Goal: Task Accomplishment & Management: Complete application form

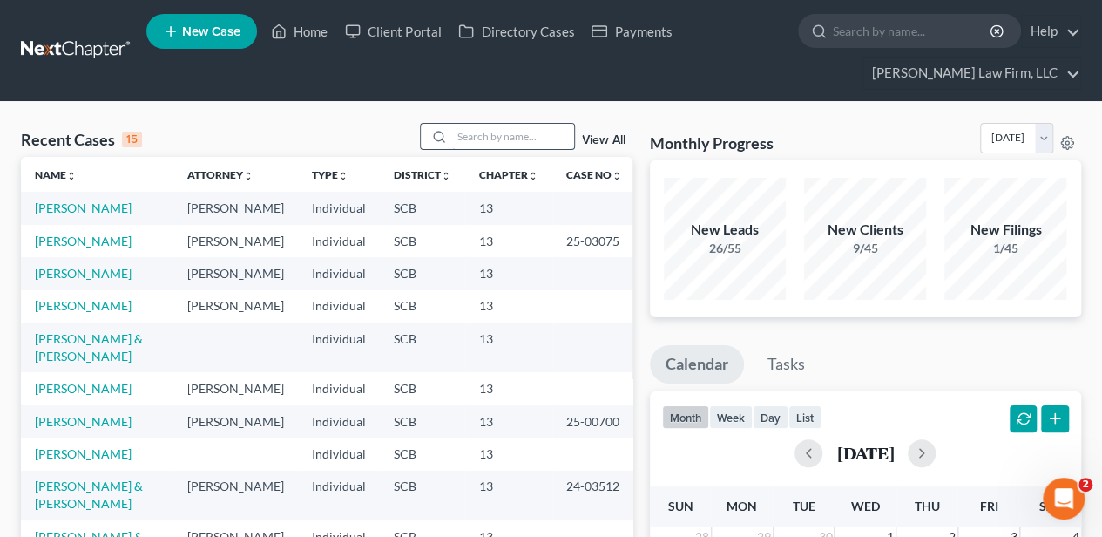
click at [465, 132] on input "search" at bounding box center [513, 136] width 122 height 25
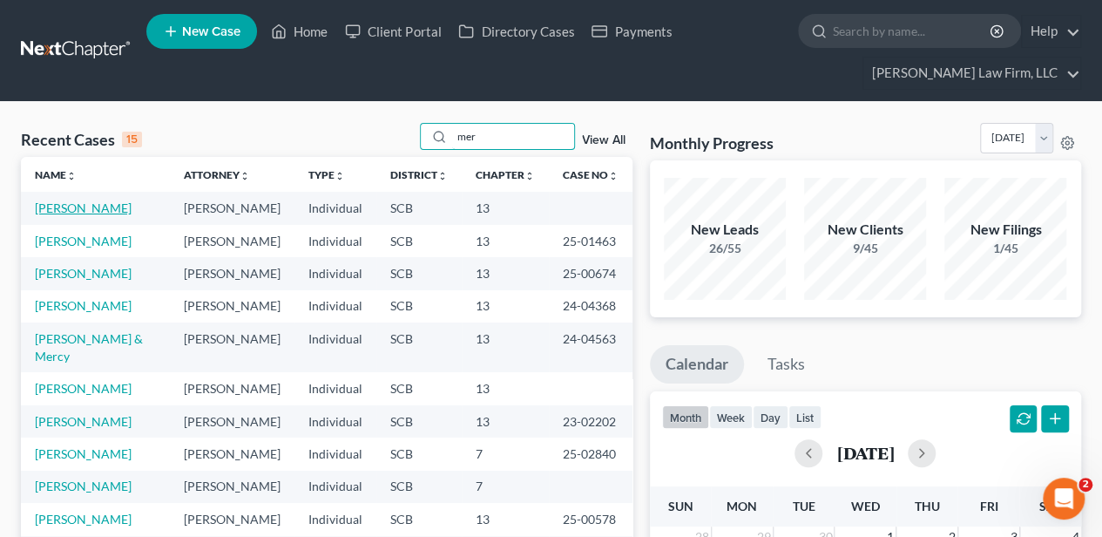
type input "mer"
click at [45, 215] on link "[PERSON_NAME]" at bounding box center [83, 207] width 97 height 15
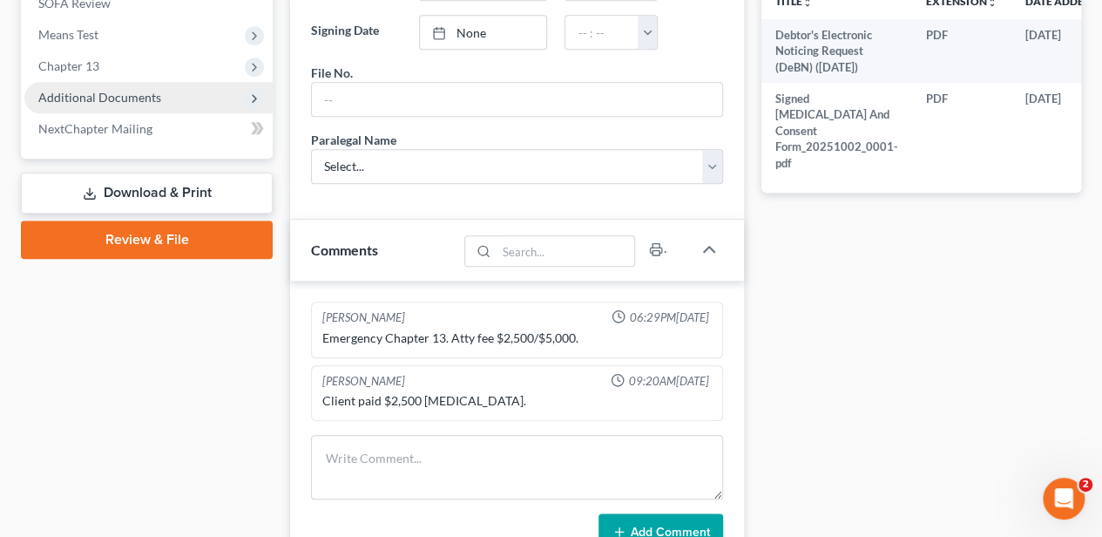
scroll to position [580, 0]
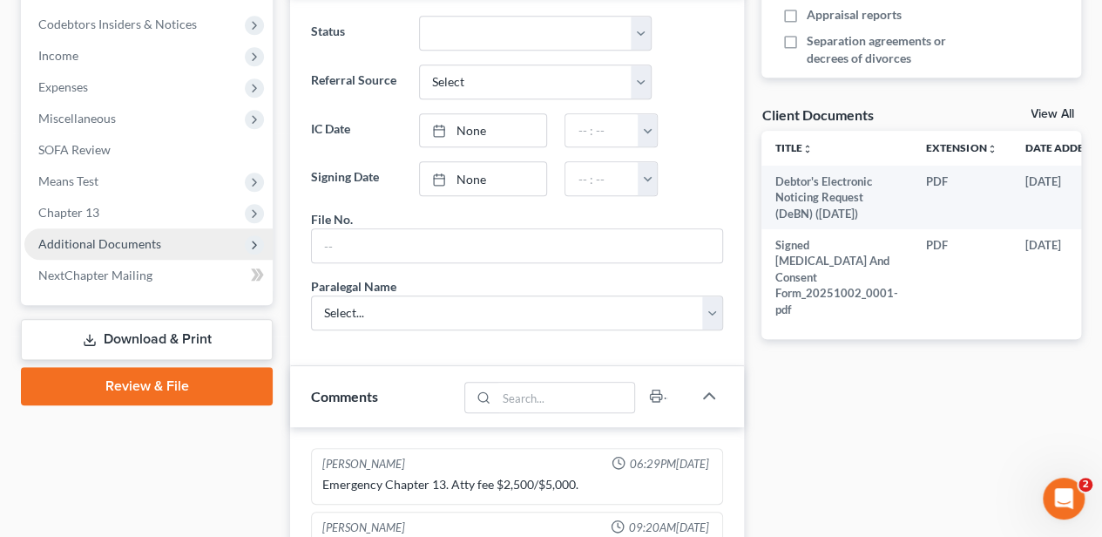
click at [155, 237] on span "Additional Documents" at bounding box center [99, 243] width 123 height 15
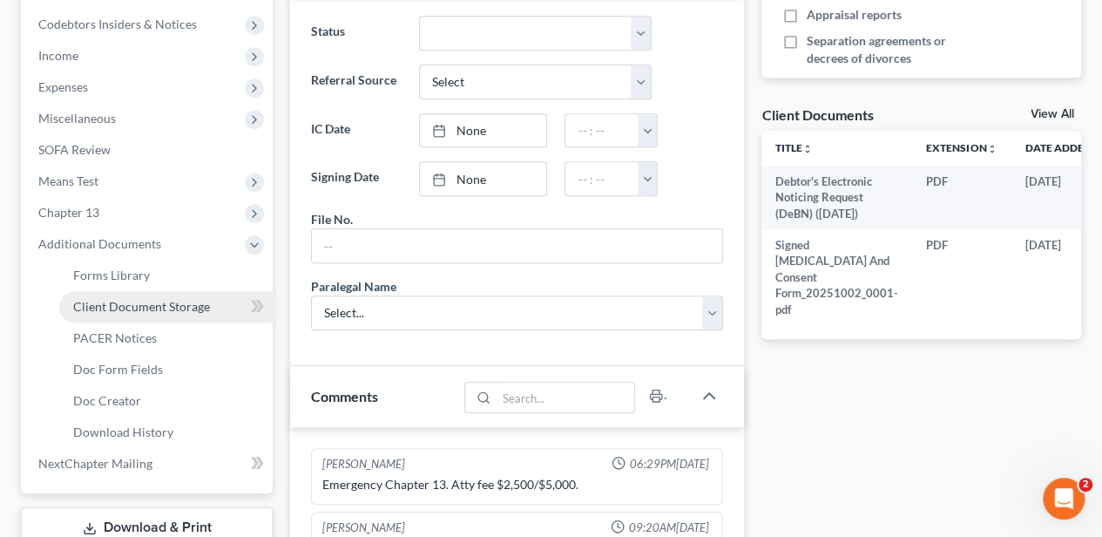
click at [159, 299] on span "Client Document Storage" at bounding box center [141, 306] width 137 height 15
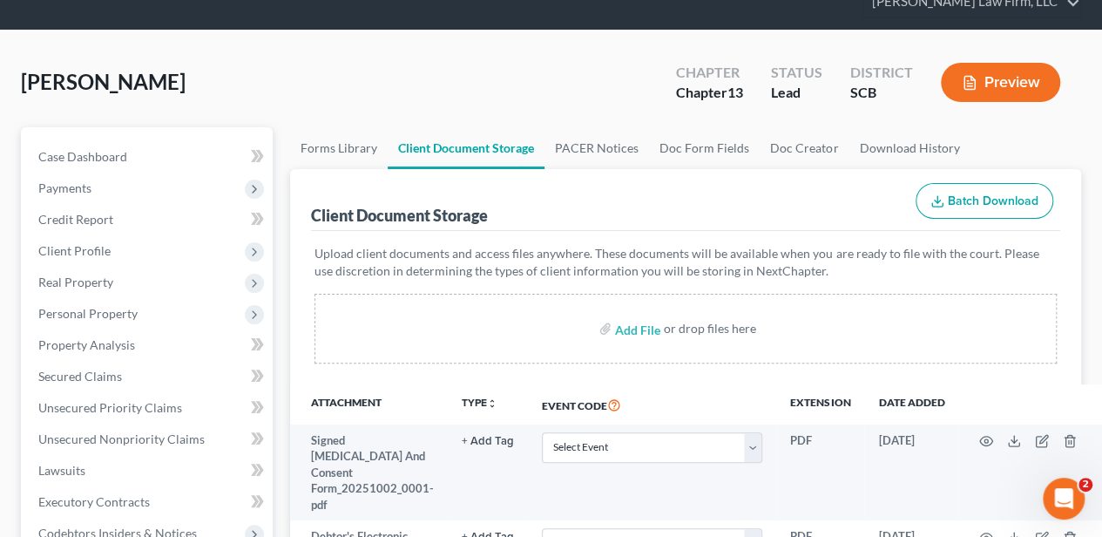
scroll to position [174, 0]
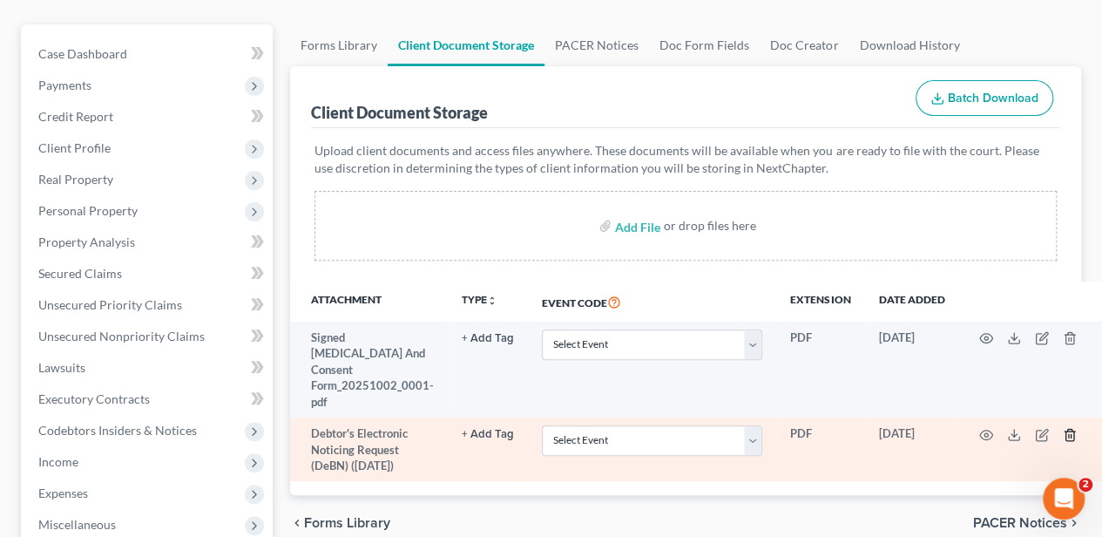
click at [1064, 428] on icon "button" at bounding box center [1070, 435] width 14 height 14
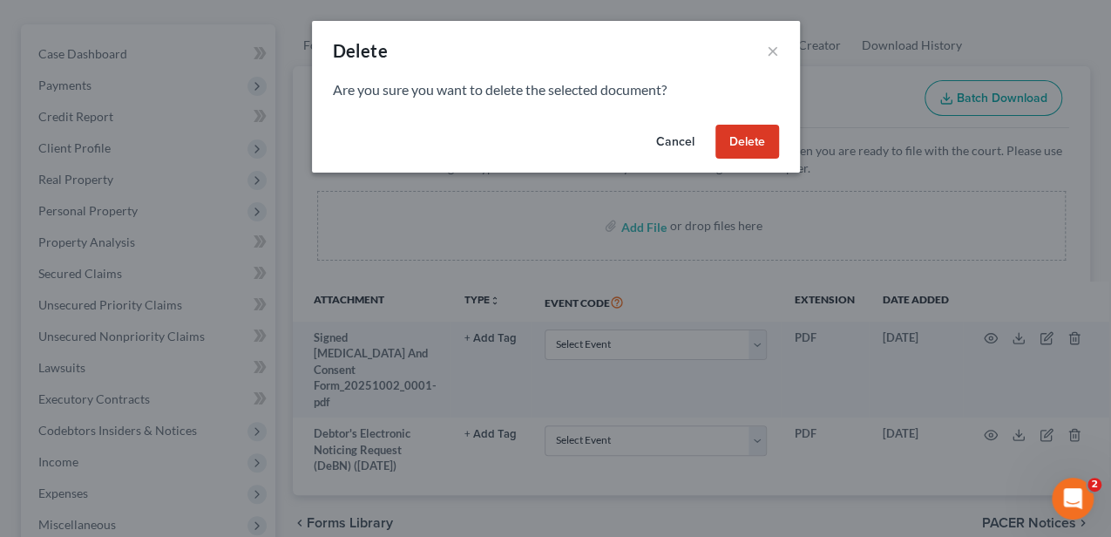
click at [763, 134] on button "Delete" at bounding box center [747, 142] width 64 height 35
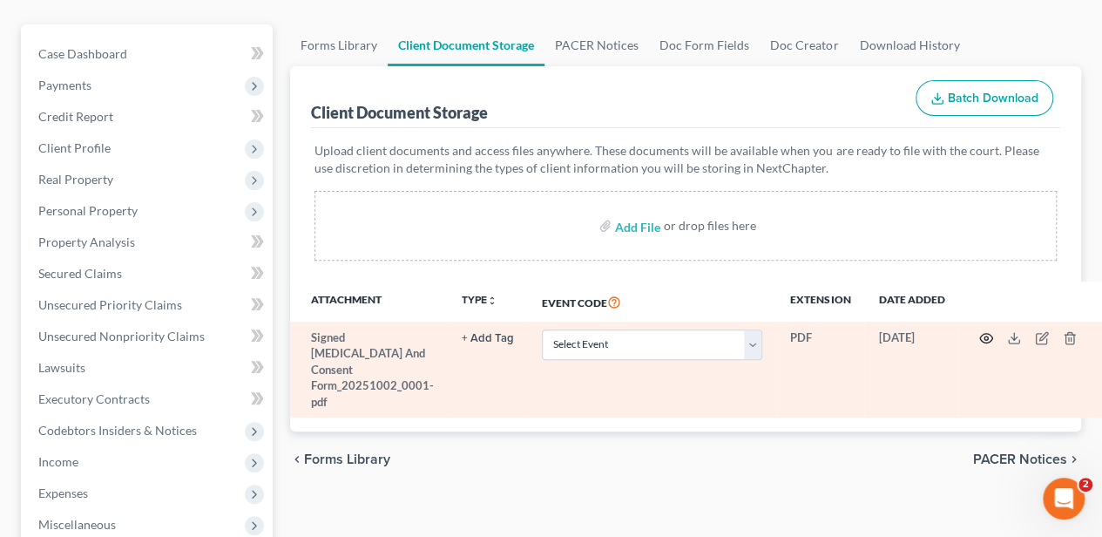
click at [986, 333] on icon "button" at bounding box center [986, 338] width 14 height 14
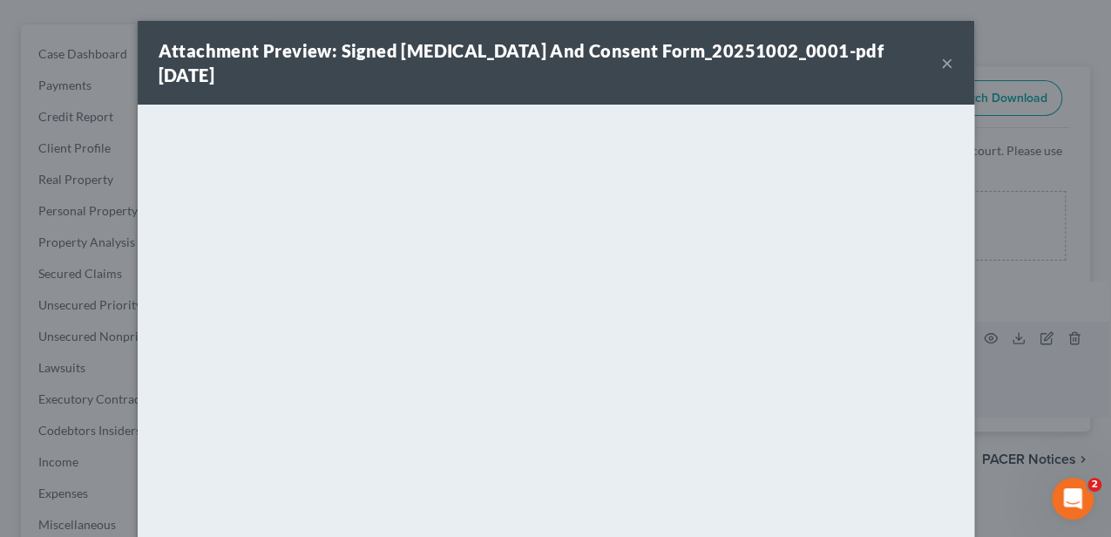
click at [941, 57] on button "×" at bounding box center [947, 62] width 12 height 21
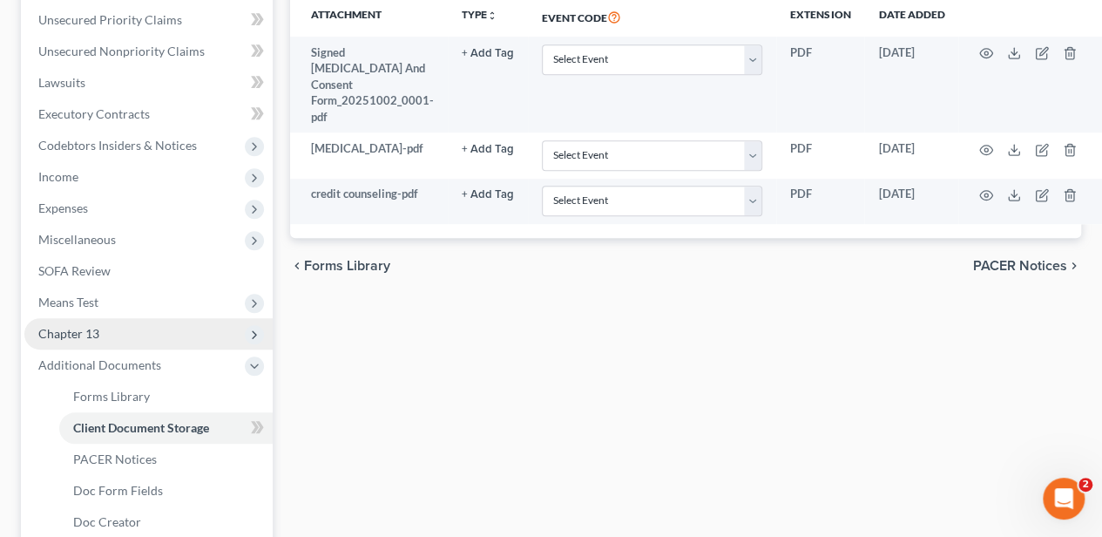
scroll to position [464, 0]
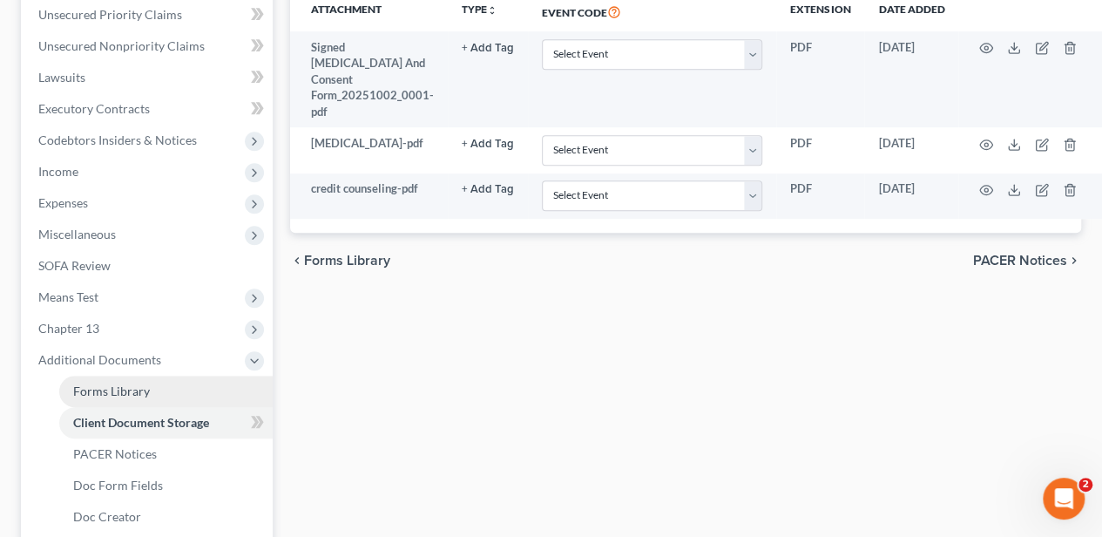
click at [125, 385] on span "Forms Library" at bounding box center [111, 390] width 77 height 15
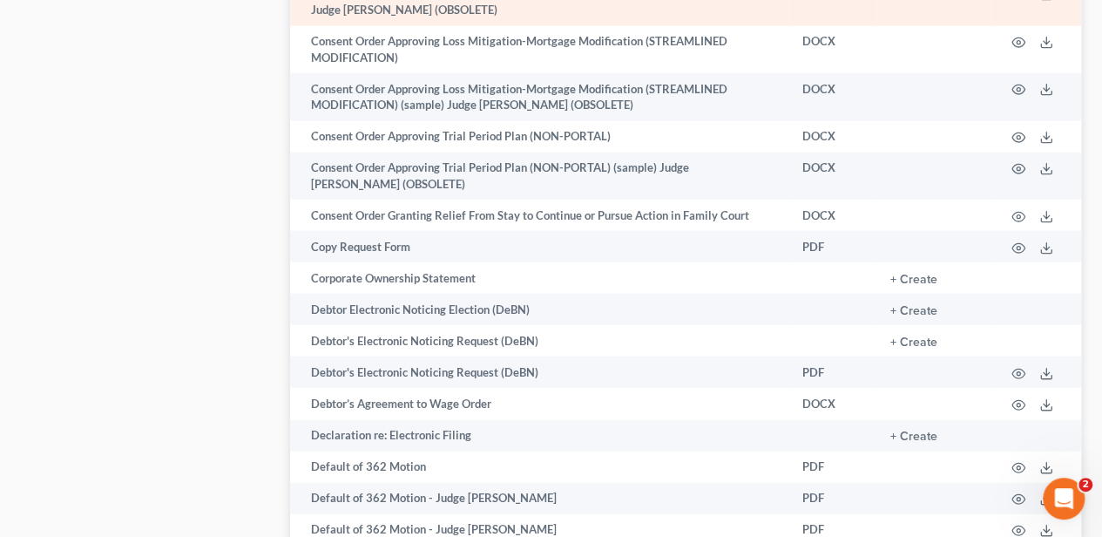
scroll to position [2091, 0]
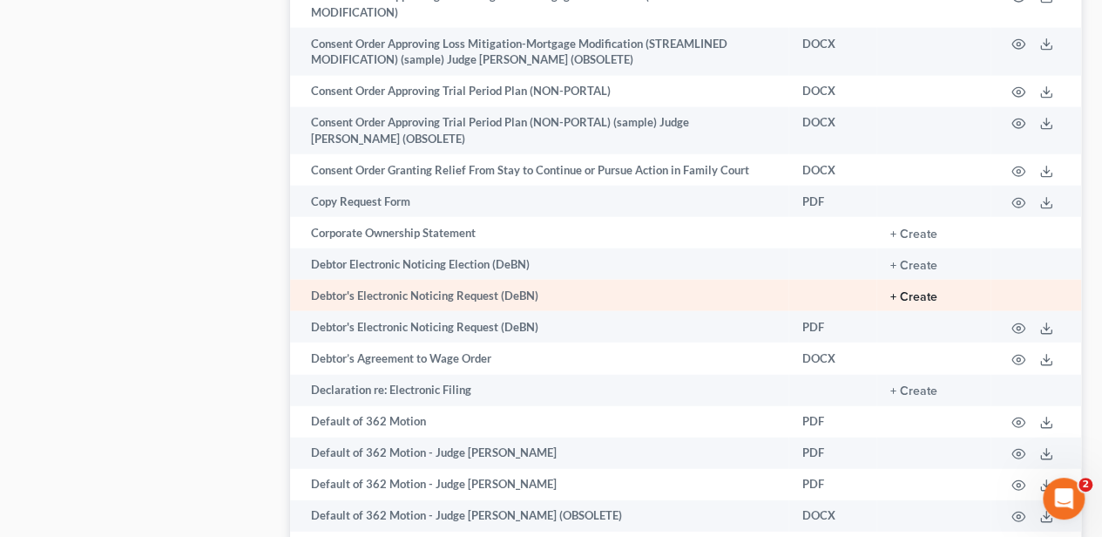
click at [909, 291] on button "+ Create" at bounding box center [913, 297] width 47 height 12
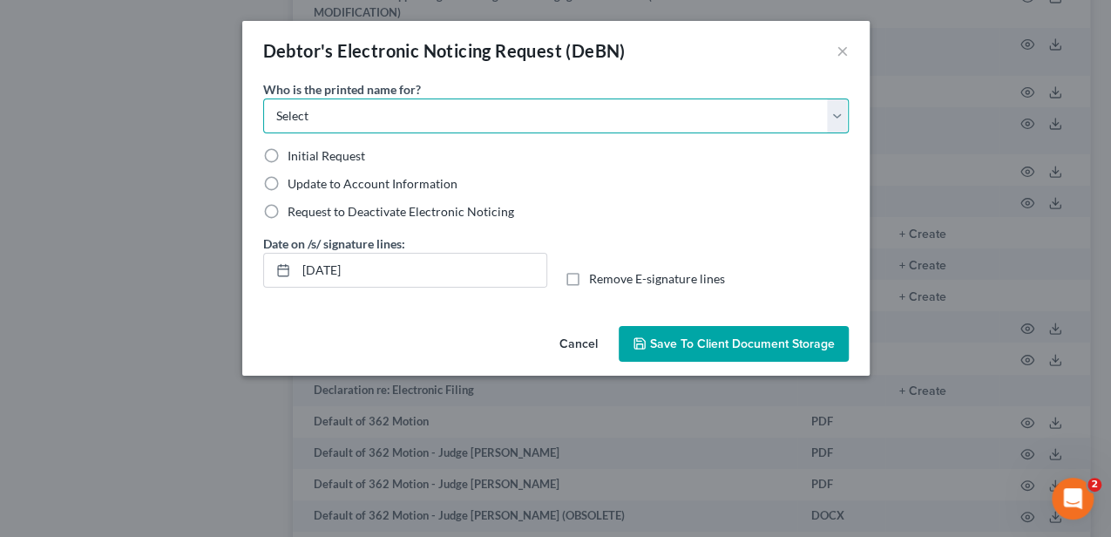
drag, startPoint x: 326, startPoint y: 118, endPoint x: 317, endPoint y: 134, distance: 18.7
click at [326, 118] on select "Select Debtor Attorney" at bounding box center [555, 115] width 585 height 35
select select "0"
click at [263, 98] on select "Select Debtor Attorney" at bounding box center [555, 115] width 585 height 35
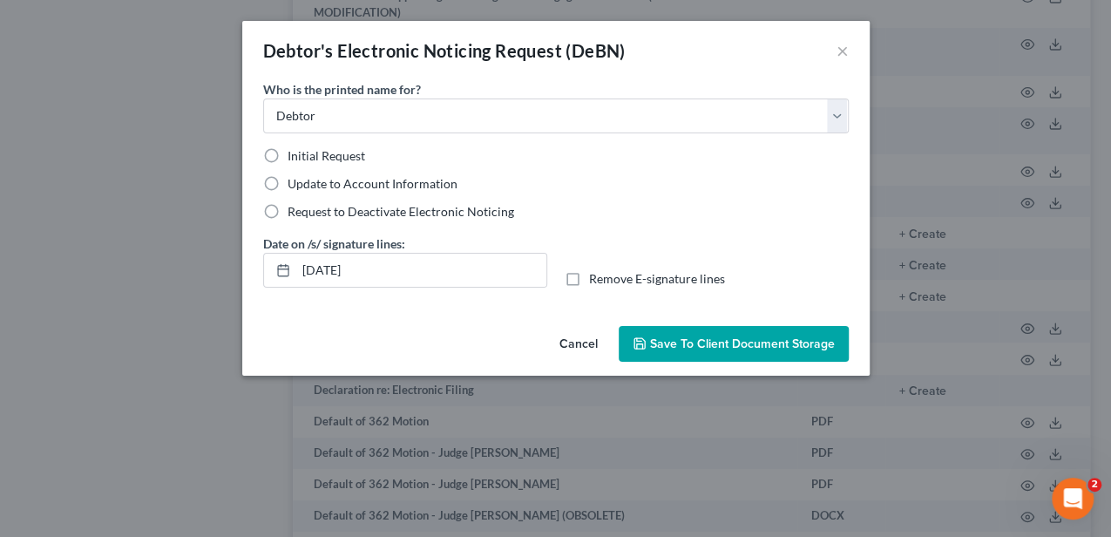
click at [287, 153] on label "Initial Request" at bounding box center [326, 155] width 78 height 17
click at [294, 153] on input "Initial Request" at bounding box center [299, 152] width 11 height 11
radio input "true"
click at [687, 341] on span "Save to Client Document Storage" at bounding box center [742, 343] width 185 height 15
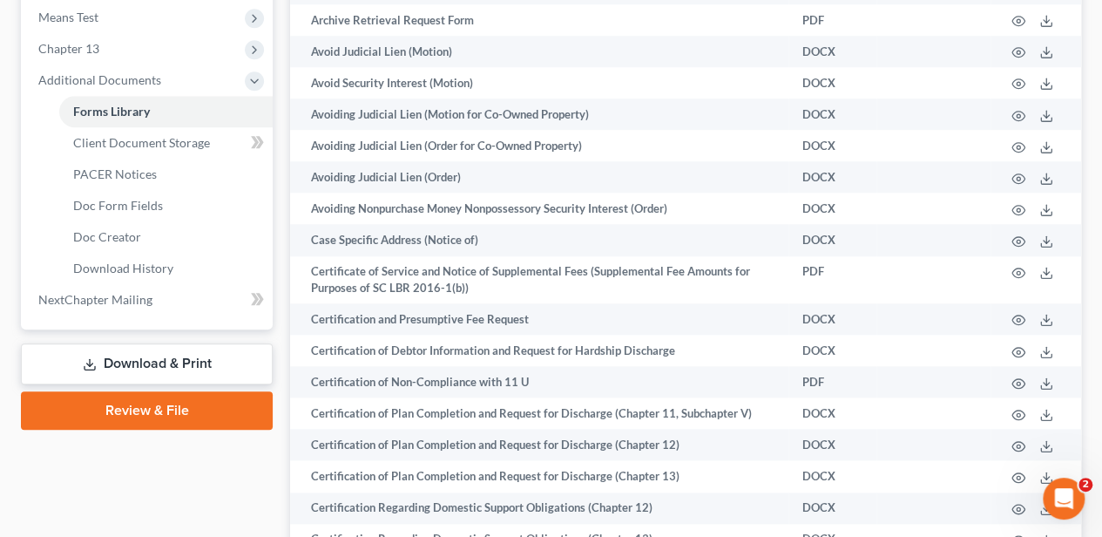
scroll to position [697, 0]
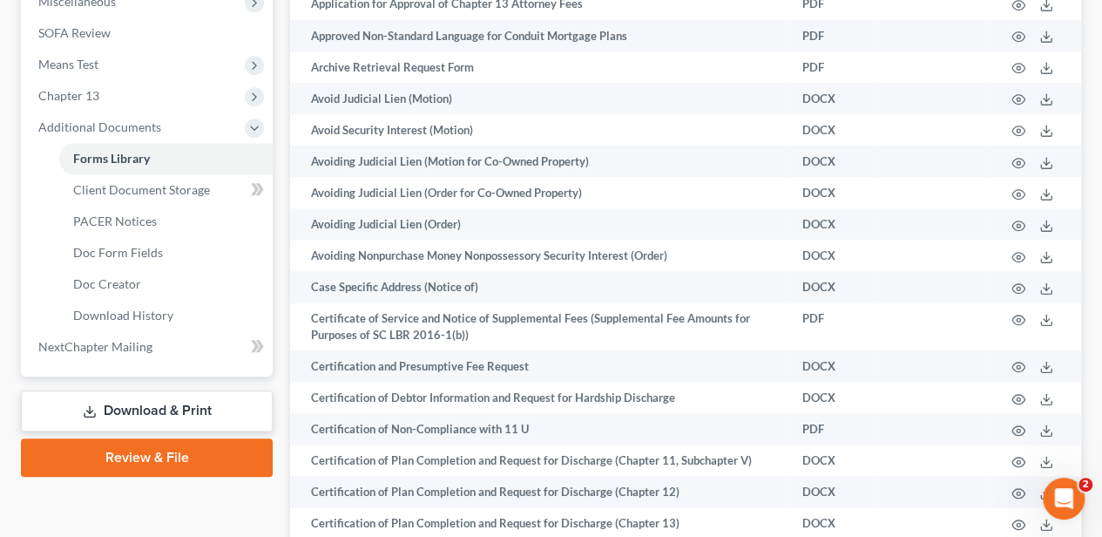
click at [163, 456] on link "Review & File" at bounding box center [147, 457] width 252 height 38
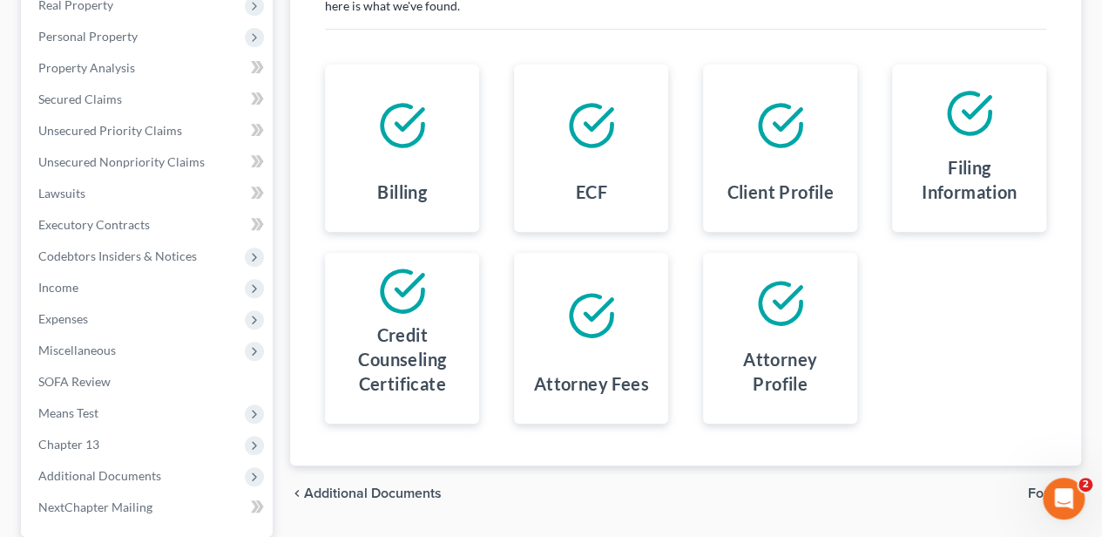
scroll to position [406, 0]
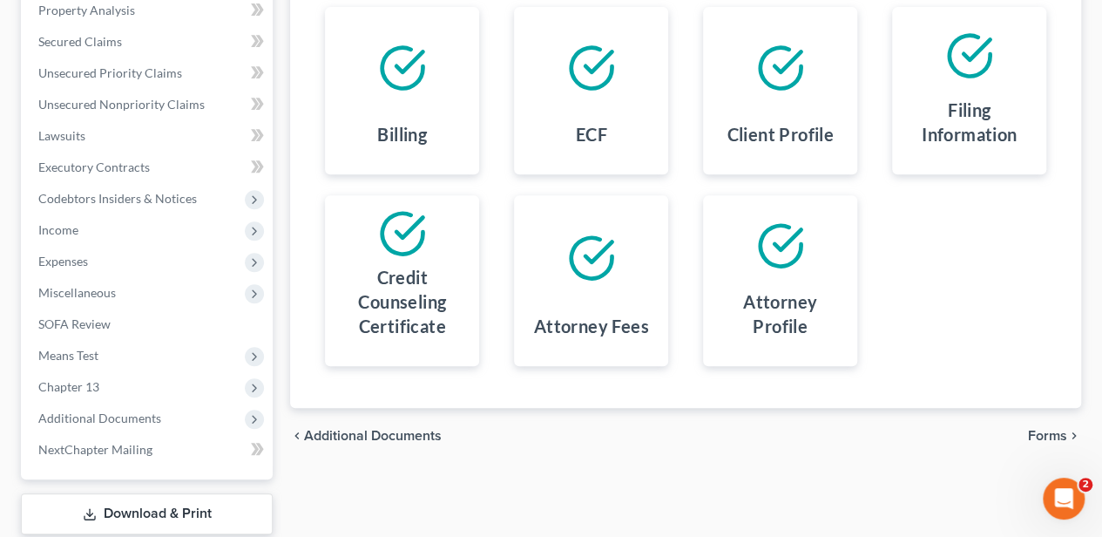
click at [1037, 429] on span "Forms" at bounding box center [1047, 436] width 39 height 14
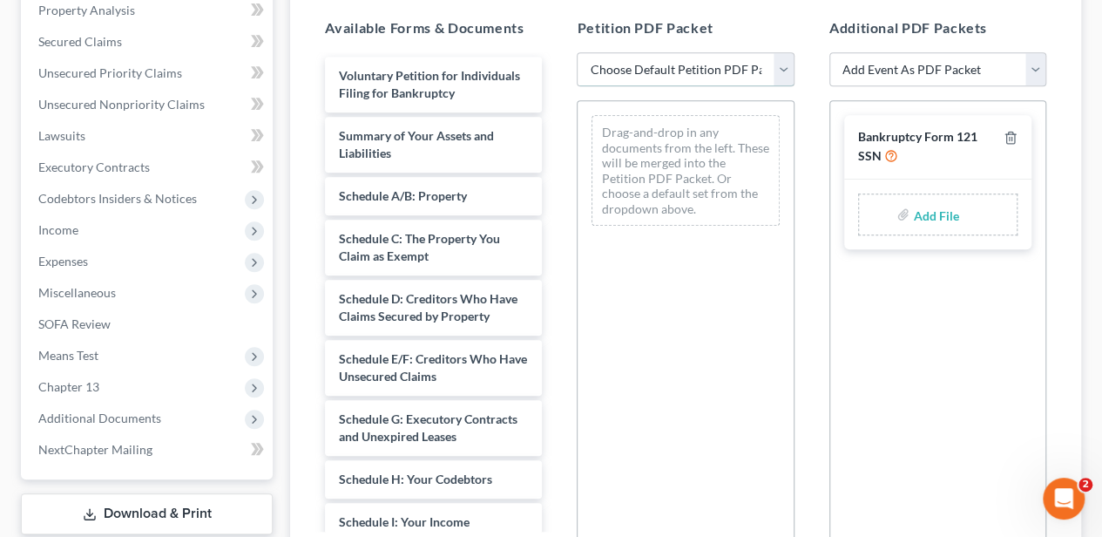
click at [647, 66] on select "Choose Default Petition PDF Packet Complete Bankruptcy Petition (all forms and …" at bounding box center [685, 69] width 217 height 35
select select "1"
click at [577, 52] on select "Choose Default Petition PDF Packet Complete Bankruptcy Petition (all forms and …" at bounding box center [685, 69] width 217 height 35
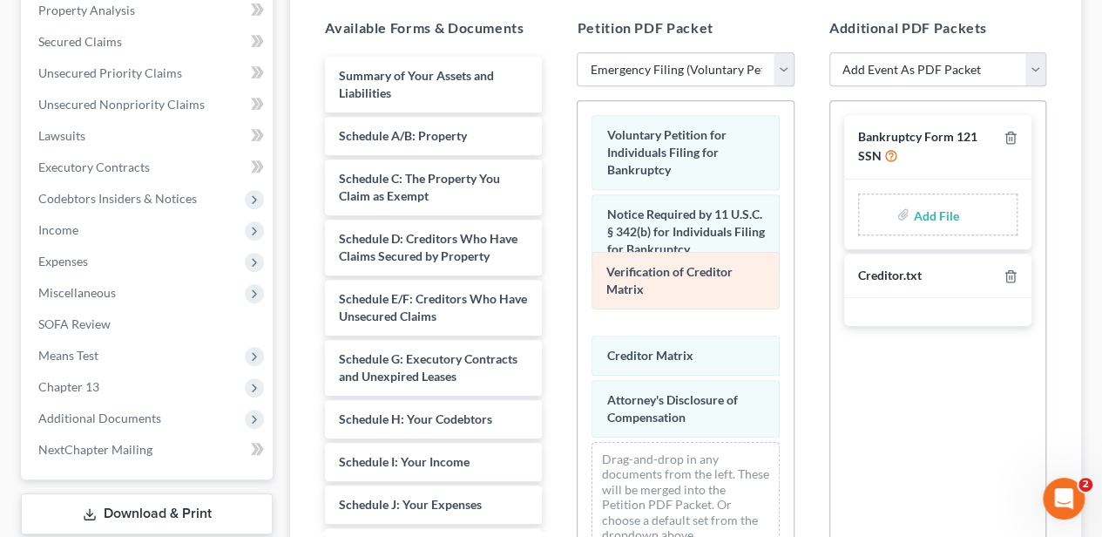
drag, startPoint x: 660, startPoint y: 341, endPoint x: 660, endPoint y: 286, distance: 55.7
click at [660, 286] on div "Verification of Creditor Matrix Voluntary Petition for Individuals Filing for B…" at bounding box center [685, 333] width 215 height 464
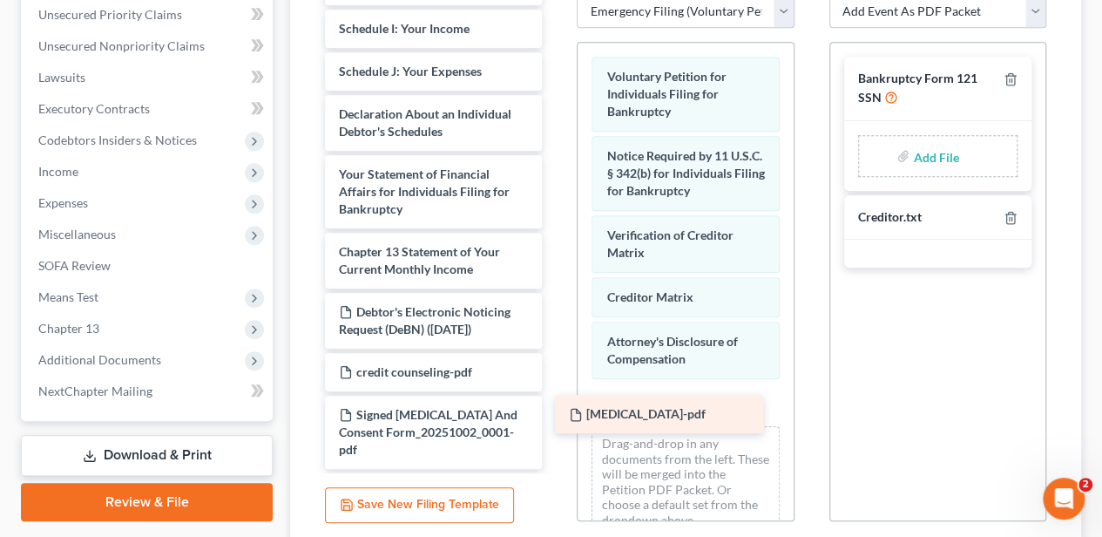
scroll to position [357, 0]
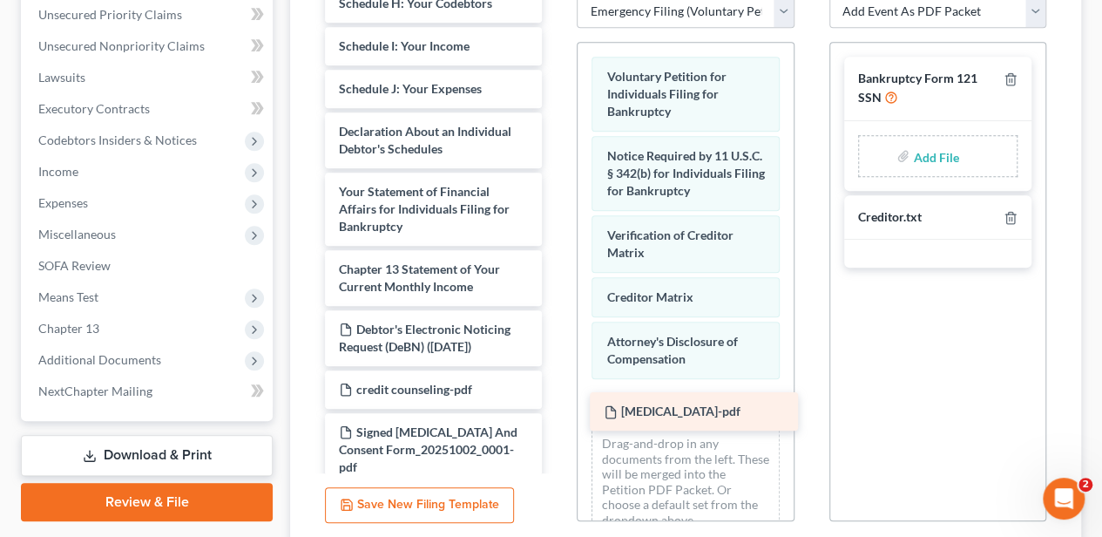
drag, startPoint x: 422, startPoint y: 382, endPoint x: 686, endPoint y: 406, distance: 265.9
click at [556, 406] on div "[MEDICAL_DATA]-pdf Summary of Your Assets and Liabilities Schedule A/B: Propert…" at bounding box center [433, 63] width 245 height 845
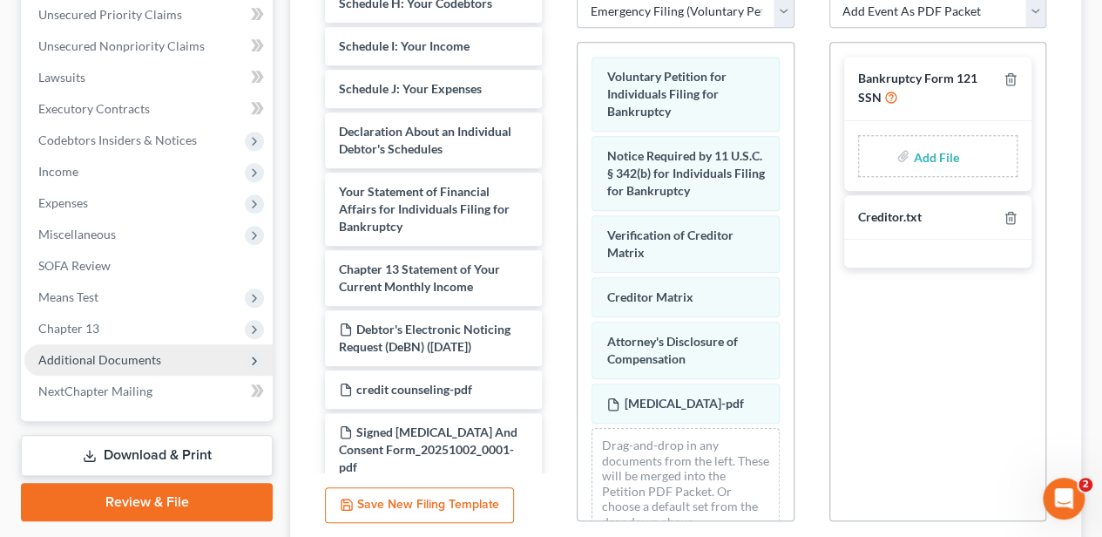
click at [131, 361] on span "Additional Documents" at bounding box center [99, 359] width 123 height 15
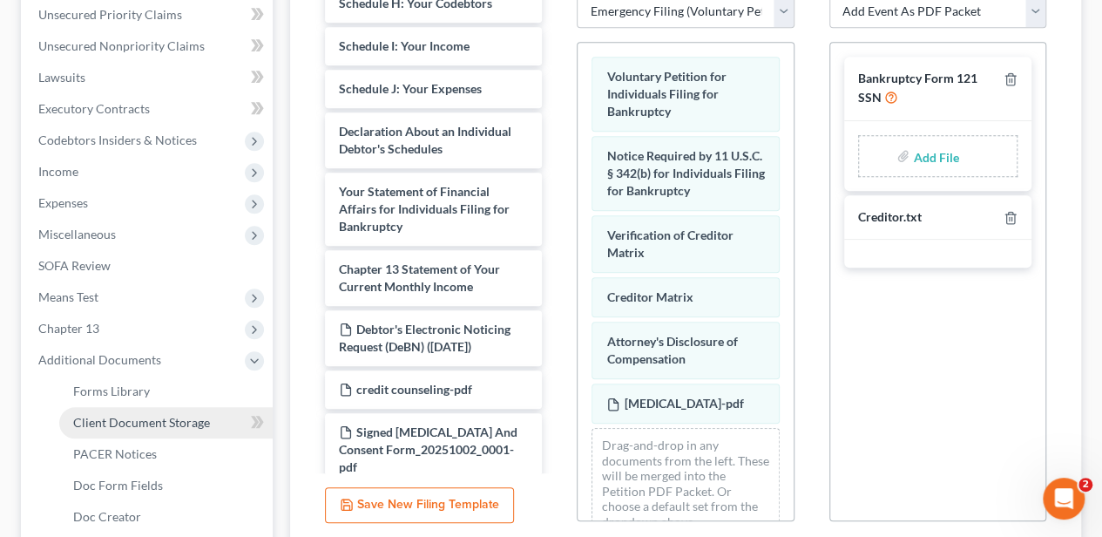
click at [142, 415] on span "Client Document Storage" at bounding box center [141, 422] width 137 height 15
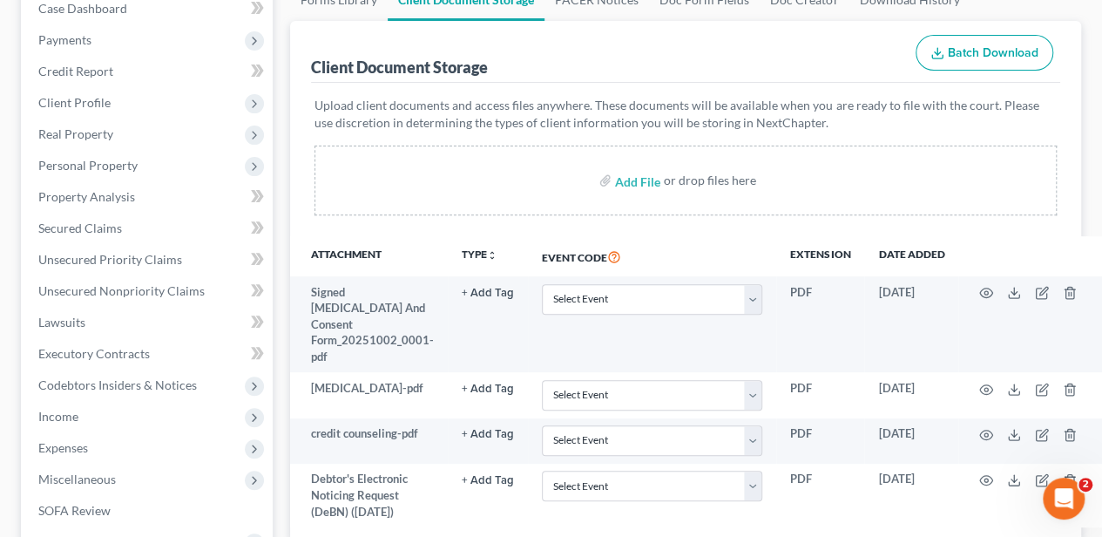
scroll to position [232, 0]
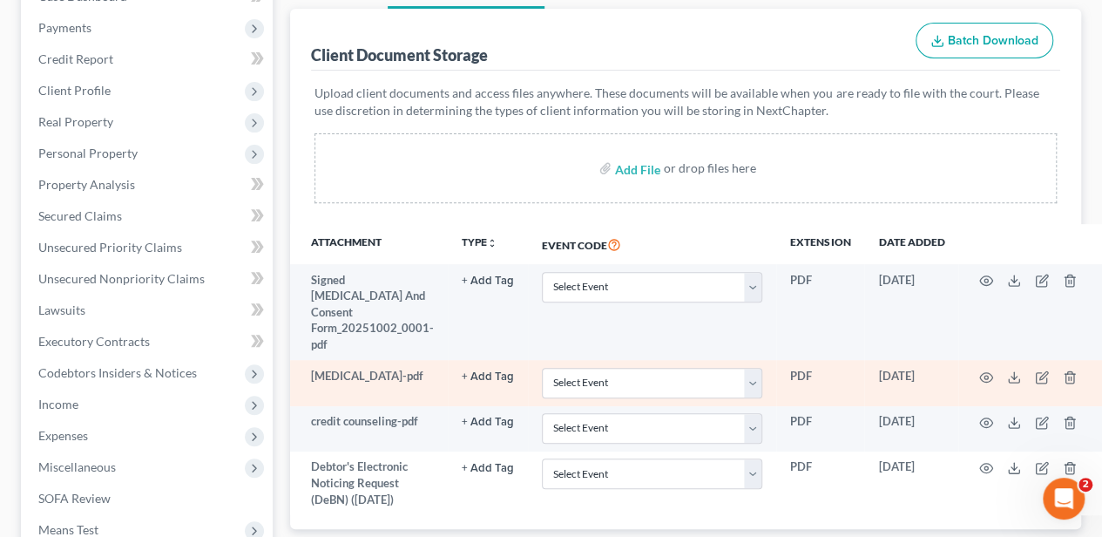
click at [489, 371] on button "+ Add Tag" at bounding box center [488, 376] width 52 height 11
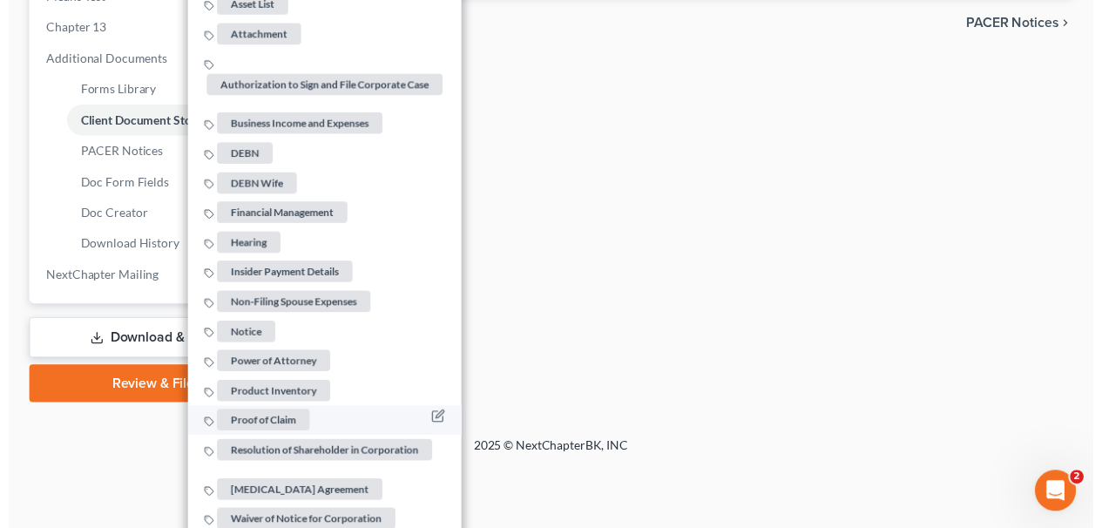
scroll to position [782, 0]
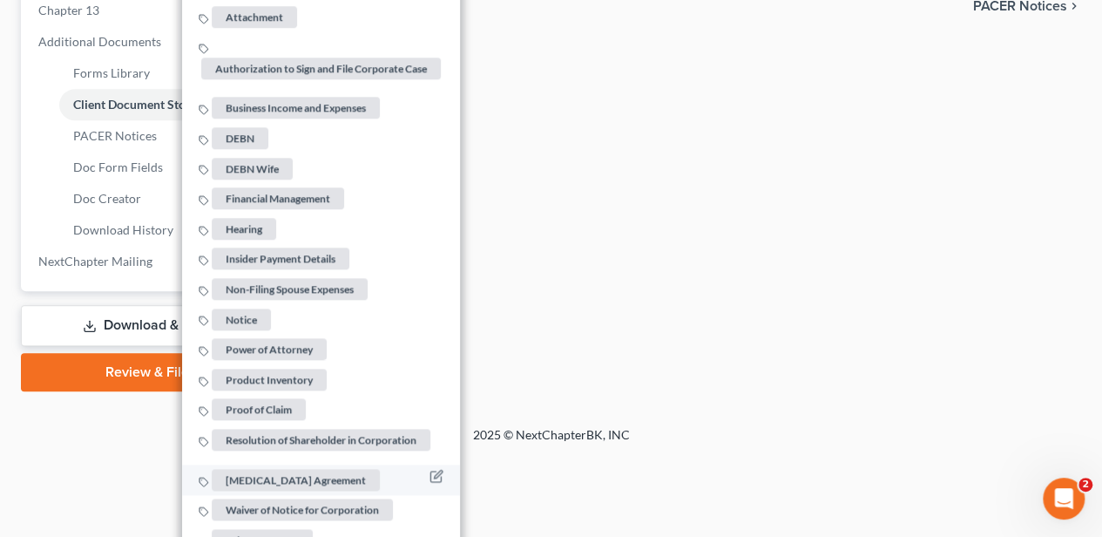
click at [290, 469] on span "[MEDICAL_DATA] Agreement" at bounding box center [296, 480] width 168 height 22
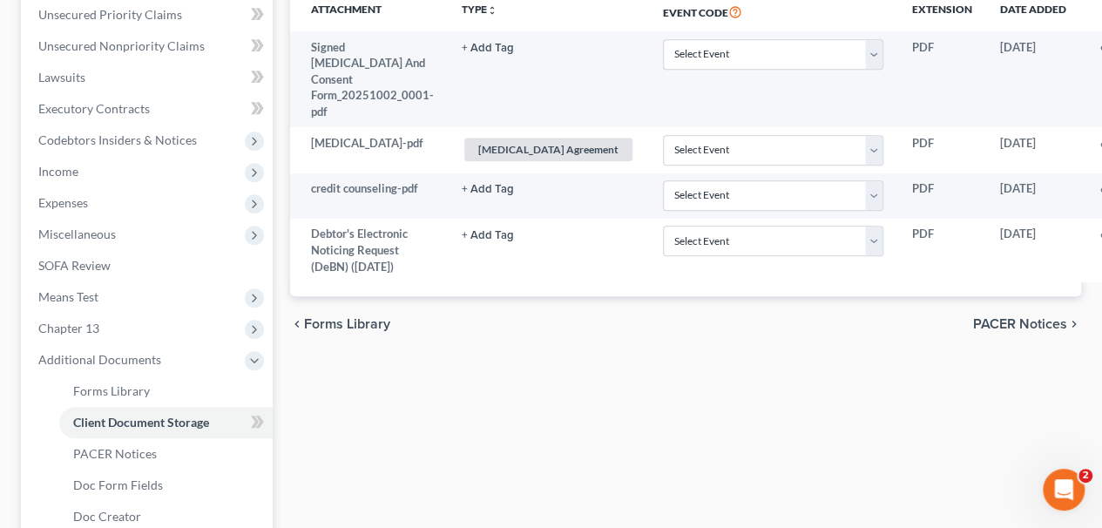
scroll to position [418, 0]
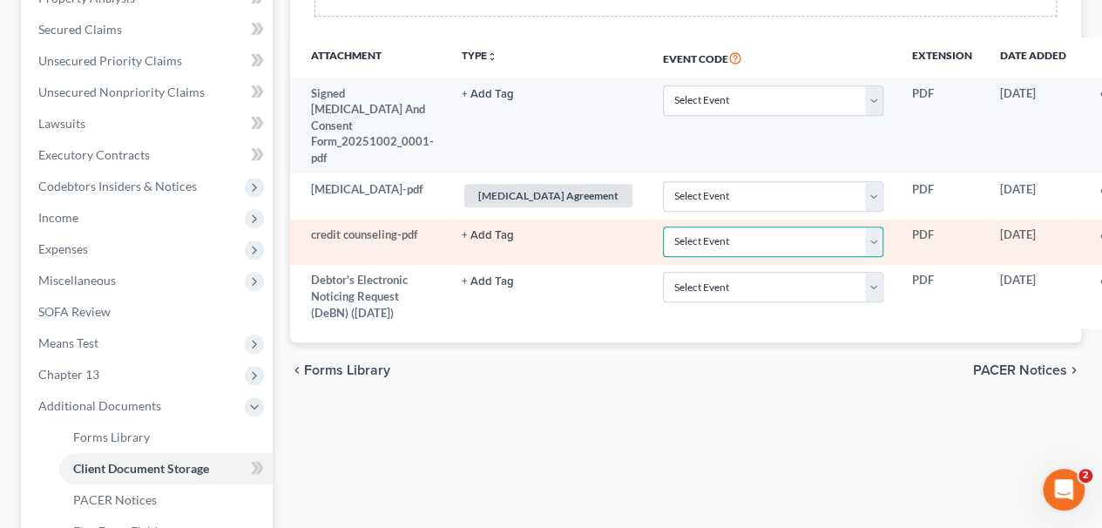
click at [685, 226] on select "Select Event Amended Application Amended Document Amended Schedules/Statements …" at bounding box center [773, 241] width 220 height 30
select select "6"
click at [663, 226] on select "Select Event Amended Application Amended Document Amended Schedules/Statements …" at bounding box center [773, 241] width 220 height 30
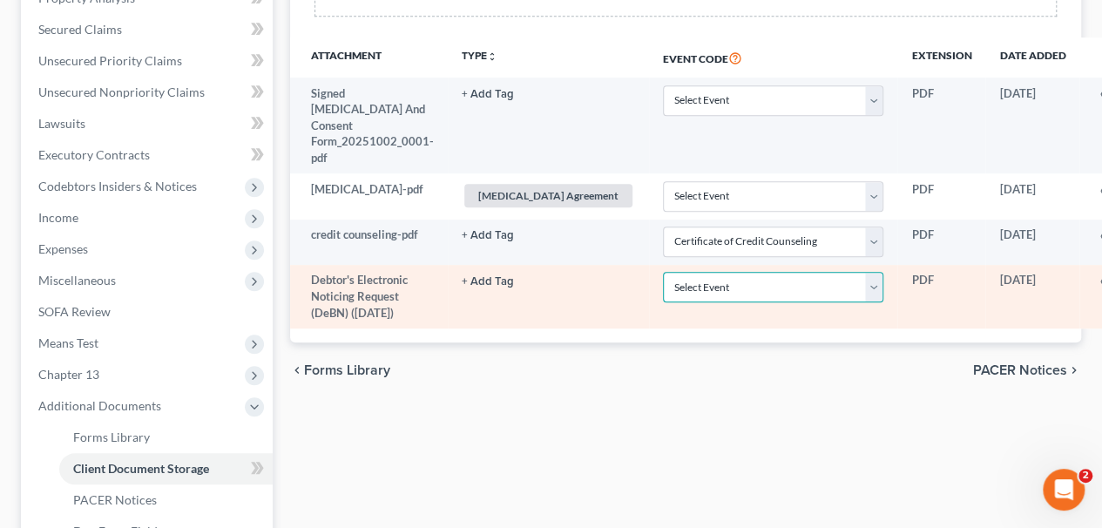
click at [663, 272] on select "Select Event Amended Application Amended Document Amended Schedules/Statements …" at bounding box center [773, 287] width 220 height 30
select select "16"
click at [663, 272] on select "Select Event Amended Application Amended Document Amended Schedules/Statements …" at bounding box center [773, 287] width 220 height 30
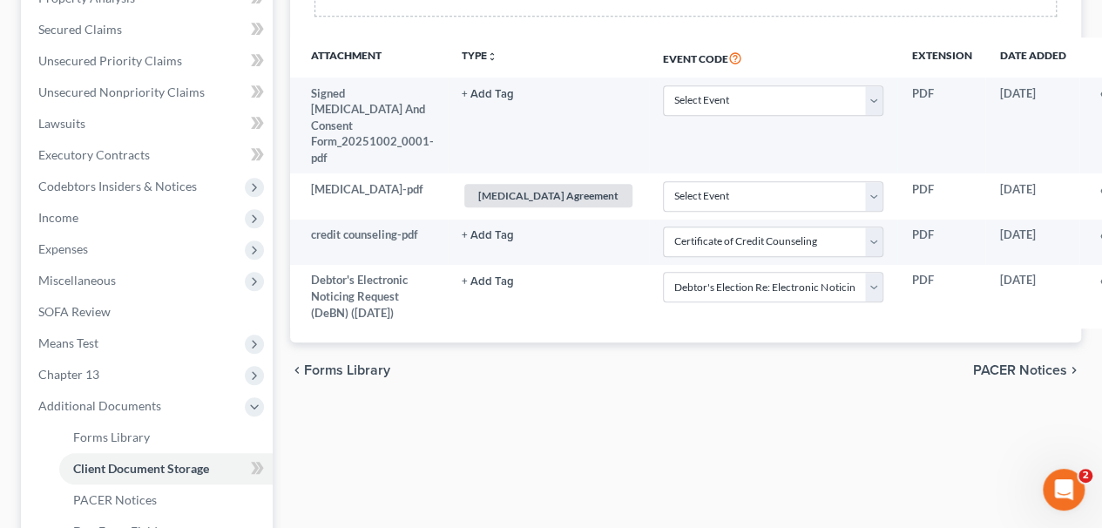
click at [676, 369] on div "chevron_left Forms Library PACER Notices chevron_right" at bounding box center [685, 370] width 791 height 56
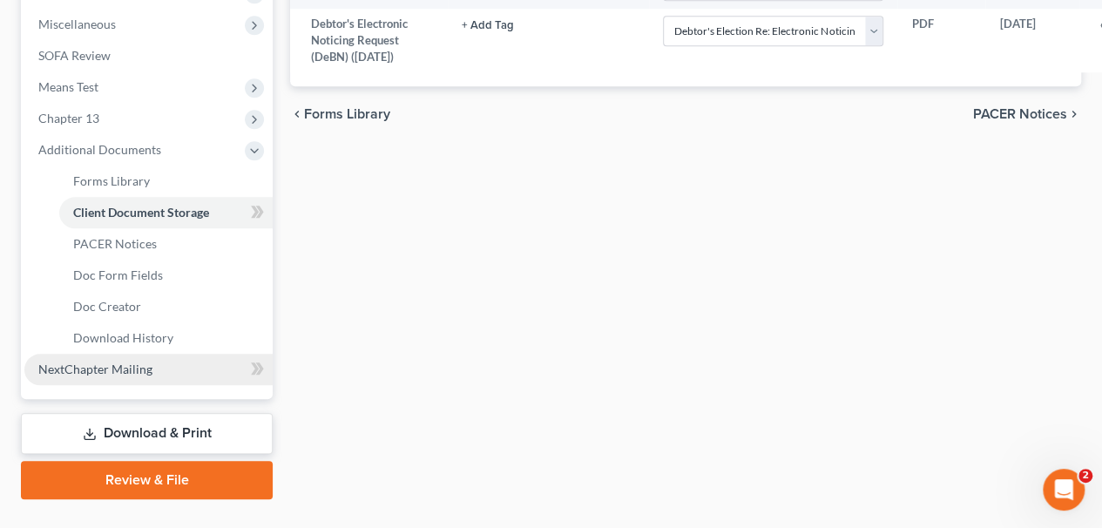
scroll to position [709, 0]
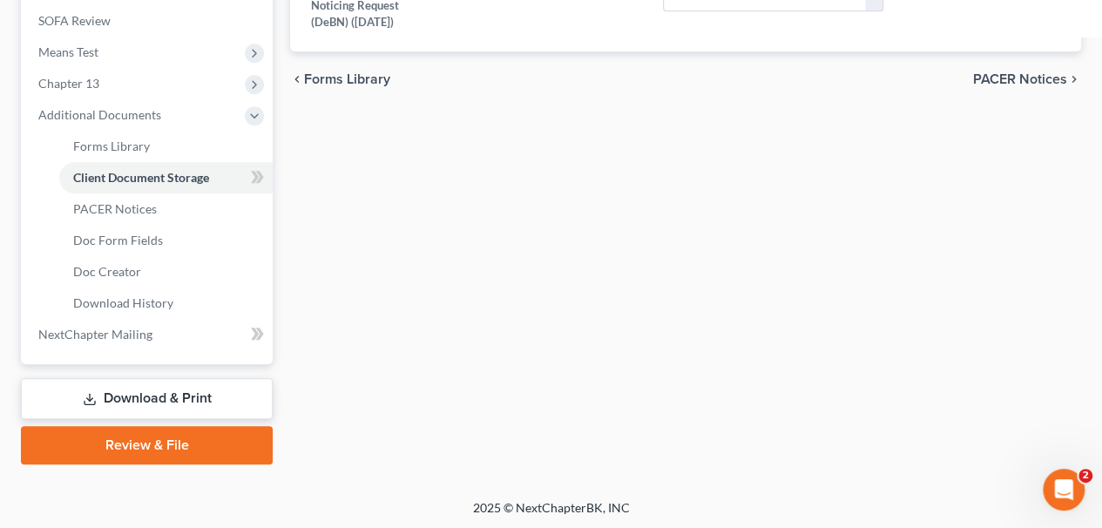
click at [155, 434] on link "Review & File" at bounding box center [147, 445] width 252 height 38
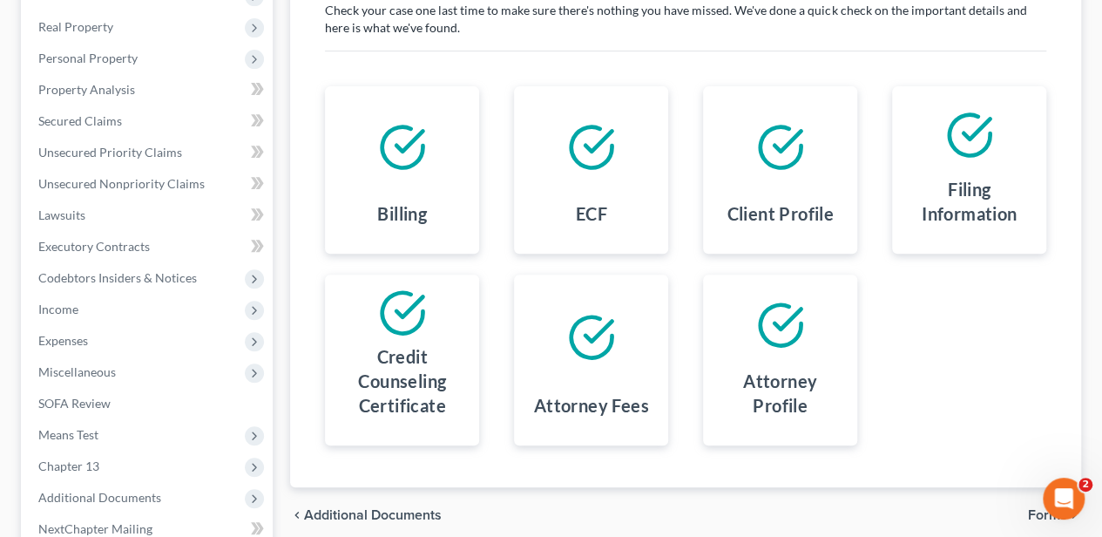
scroll to position [512, 0]
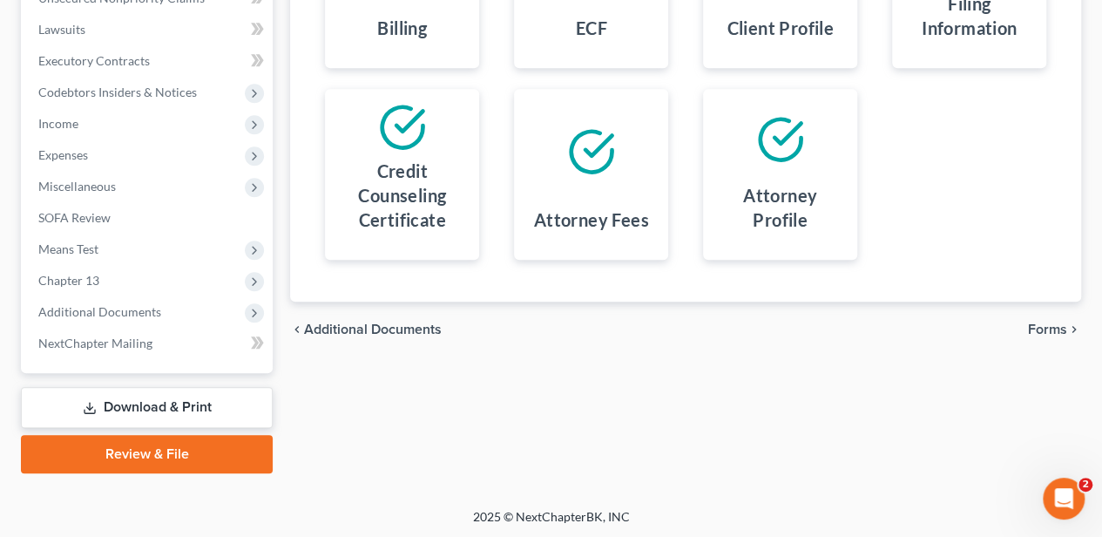
click at [1042, 322] on span "Forms" at bounding box center [1047, 329] width 39 height 14
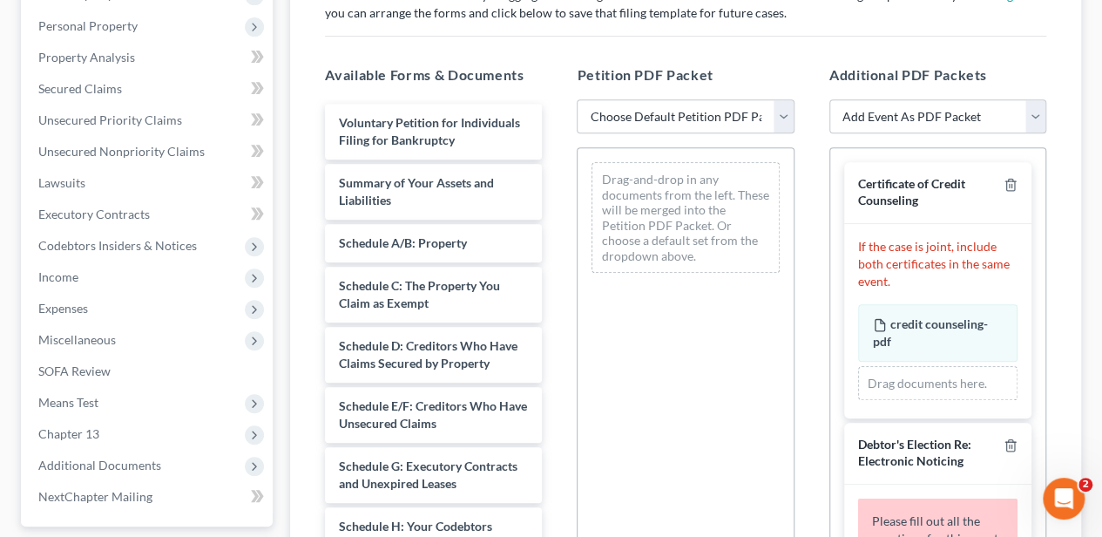
scroll to position [338, 0]
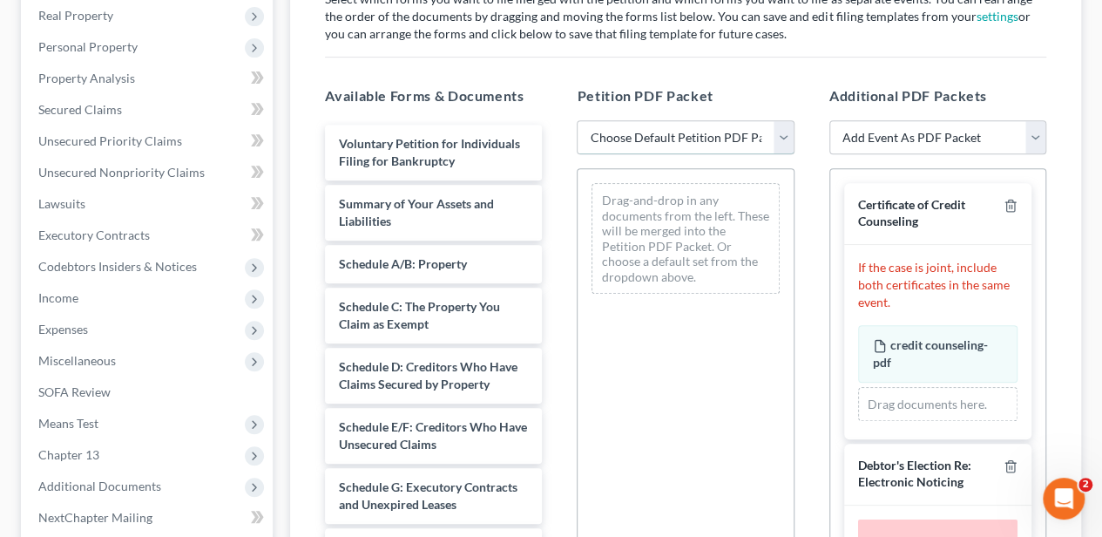
click at [704, 133] on select "Choose Default Petition PDF Packet Complete Bankruptcy Petition (all forms and …" at bounding box center [685, 137] width 217 height 35
select select "1"
click at [577, 120] on select "Choose Default Petition PDF Packet Complete Bankruptcy Petition (all forms and …" at bounding box center [685, 137] width 217 height 35
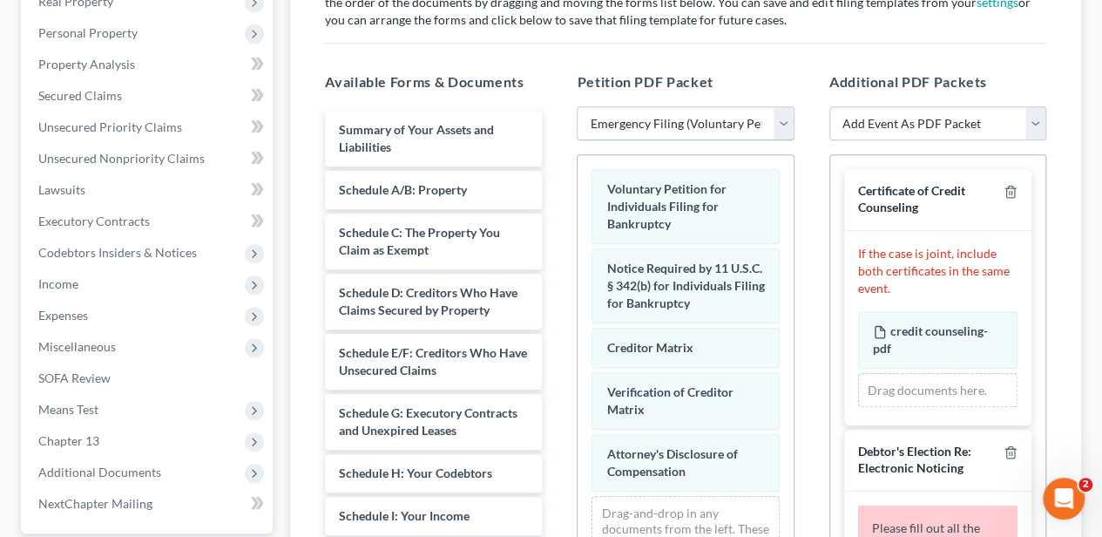
scroll to position [395, 0]
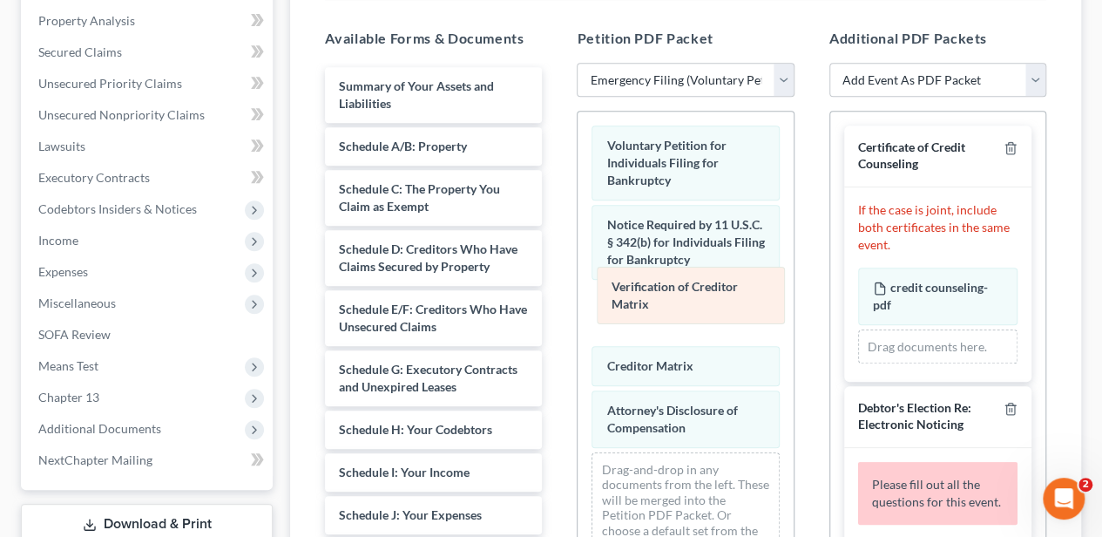
drag, startPoint x: 652, startPoint y: 352, endPoint x: 657, endPoint y: 294, distance: 57.7
click at [657, 294] on div "Verification of Creditor Matrix Voluntary Petition for Individuals Filing for B…" at bounding box center [685, 343] width 215 height 464
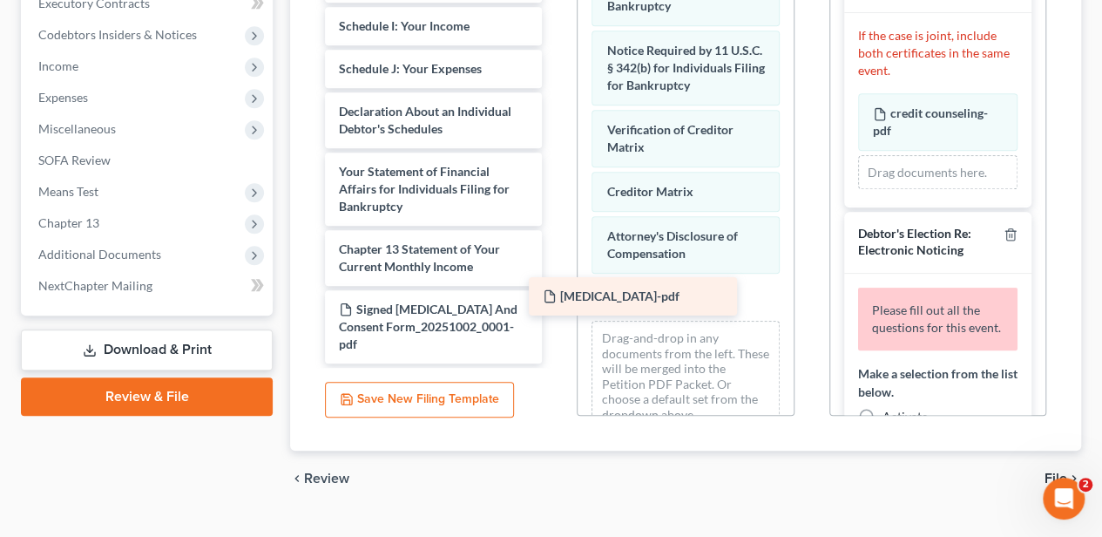
scroll to position [254, 0]
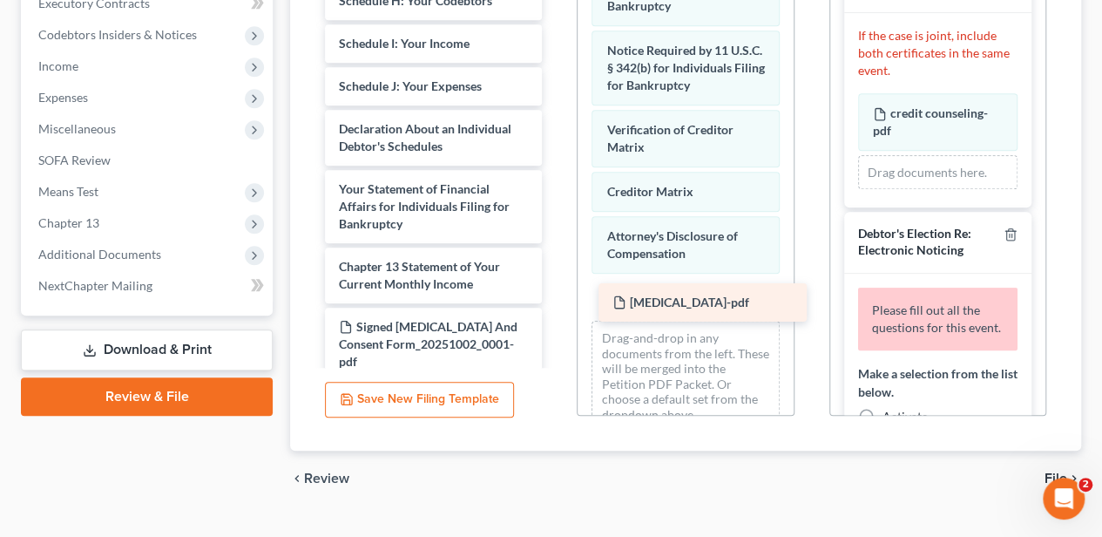
drag, startPoint x: 384, startPoint y: 280, endPoint x: 658, endPoint y: 301, distance: 274.3
click at [556, 301] on div "[MEDICAL_DATA]-pdf Summary of Your Assets and Liabilities Schedule A/B: Propert…" at bounding box center [433, 9] width 245 height 742
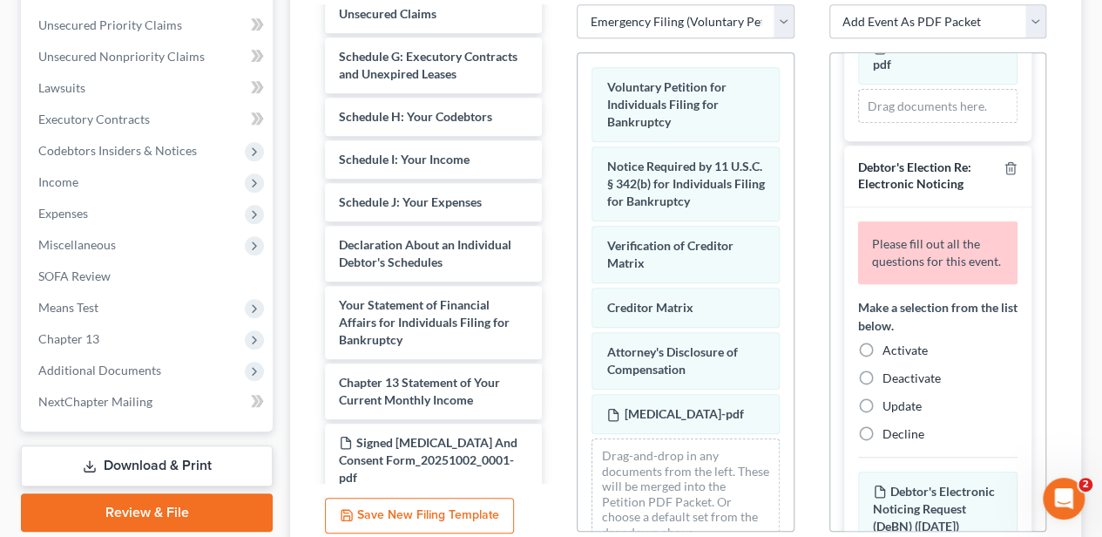
scroll to position [232, 0]
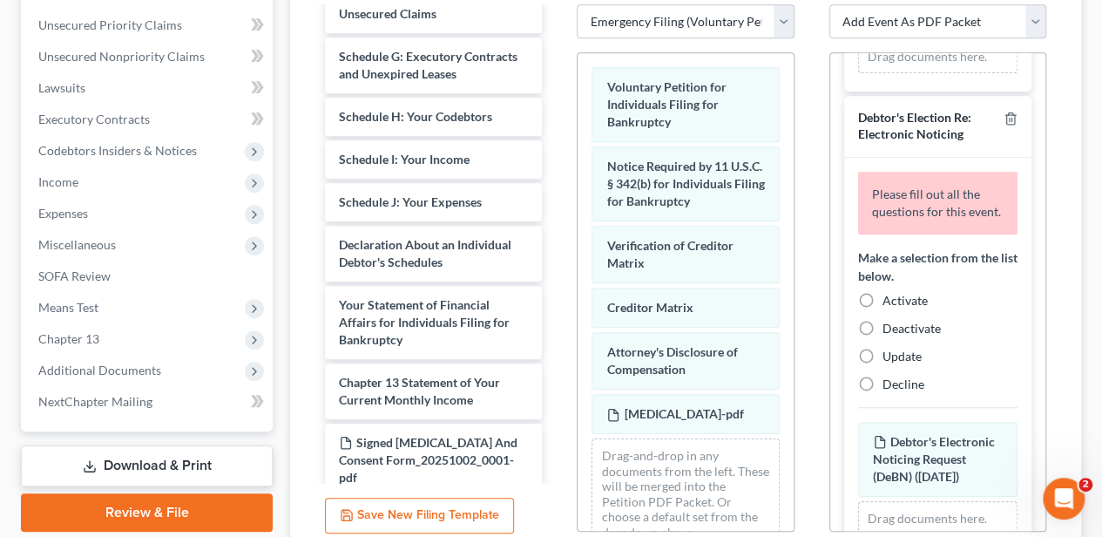
click at [882, 308] on label "Activate" at bounding box center [904, 300] width 45 height 17
click at [889, 303] on input "Activate" at bounding box center [894, 297] width 11 height 11
radio input "true"
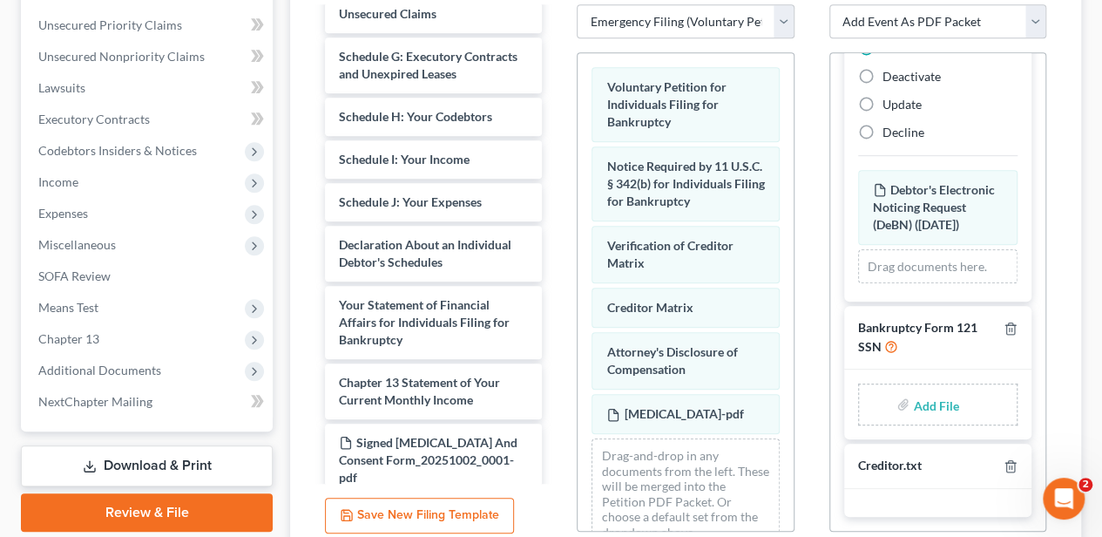
scroll to position [419, 0]
click at [936, 400] on input "file" at bounding box center [934, 404] width 42 height 31
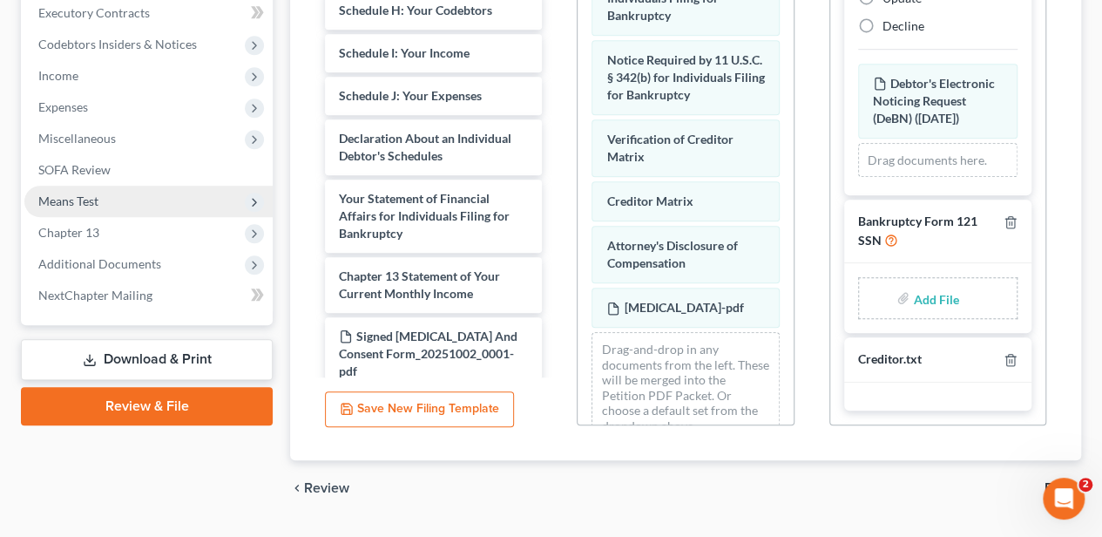
scroll to position [570, 0]
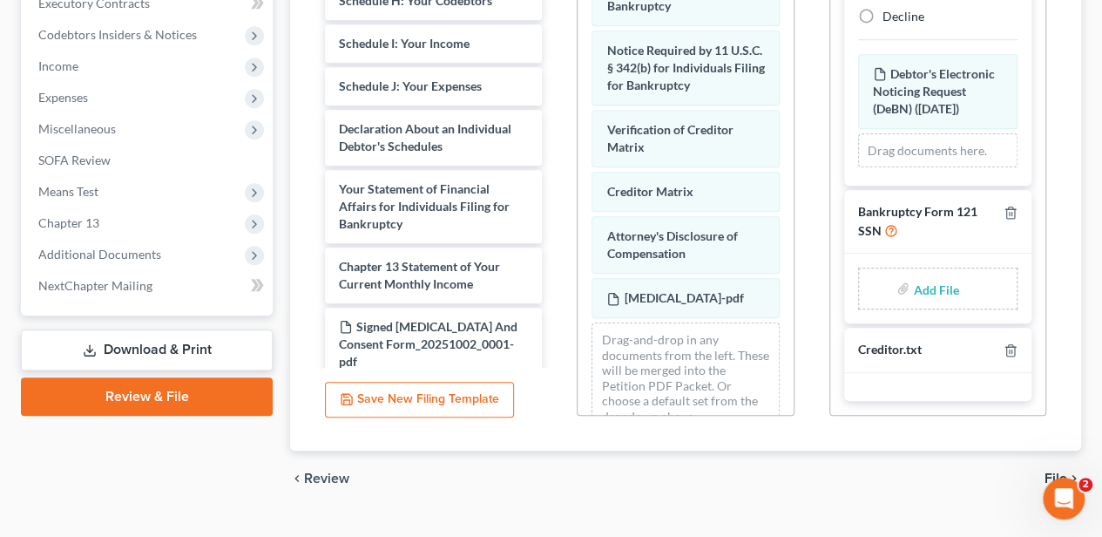
drag, startPoint x: 159, startPoint y: 337, endPoint x: 199, endPoint y: 322, distance: 41.9
click at [159, 337] on link "Download & Print" at bounding box center [147, 349] width 252 height 41
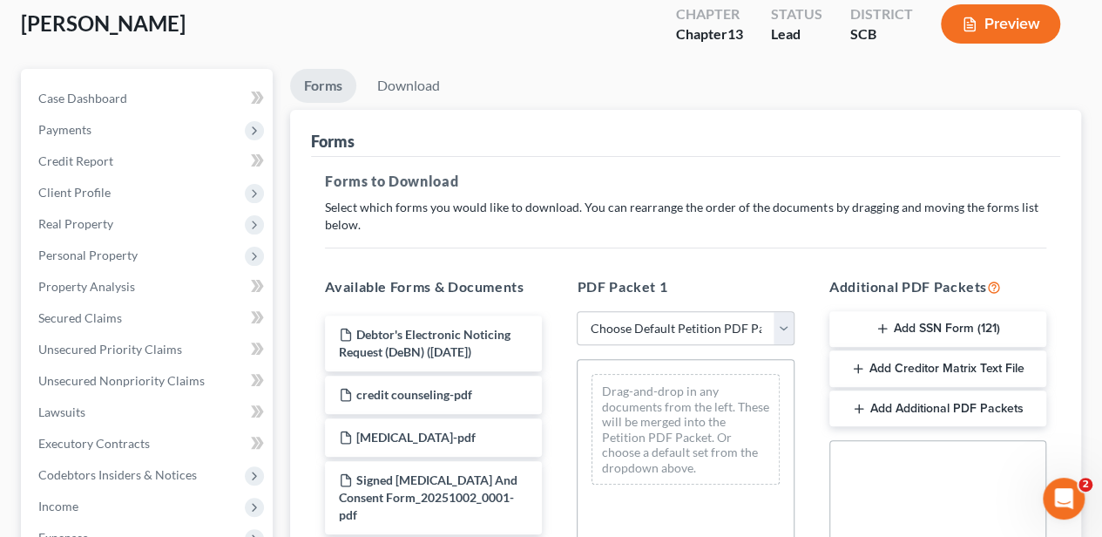
scroll to position [174, 0]
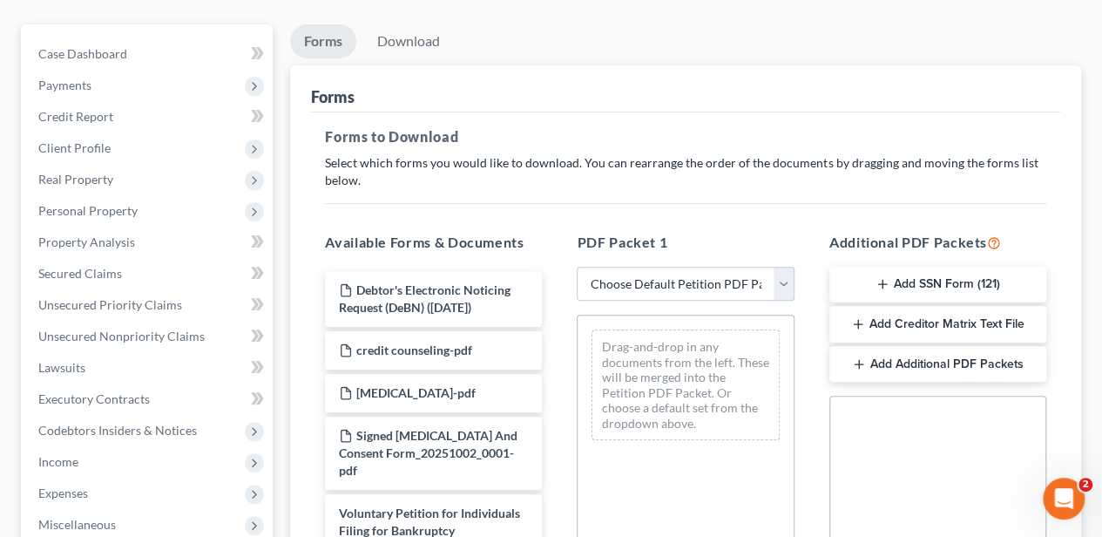
click at [921, 280] on button "Add SSN Form (121)" at bounding box center [937, 285] width 217 height 37
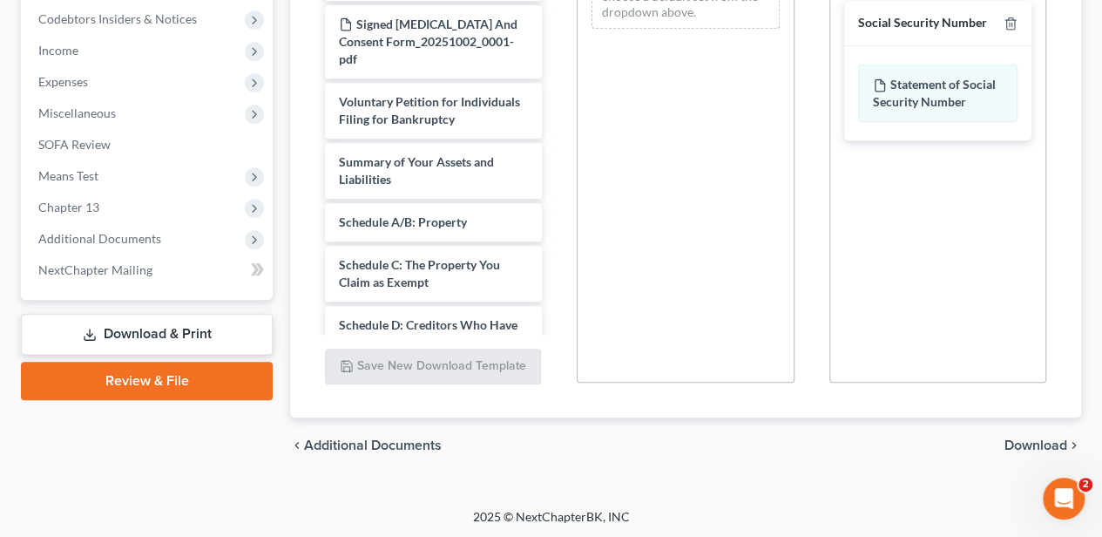
click at [1023, 438] on span "Download" at bounding box center [1035, 445] width 63 height 14
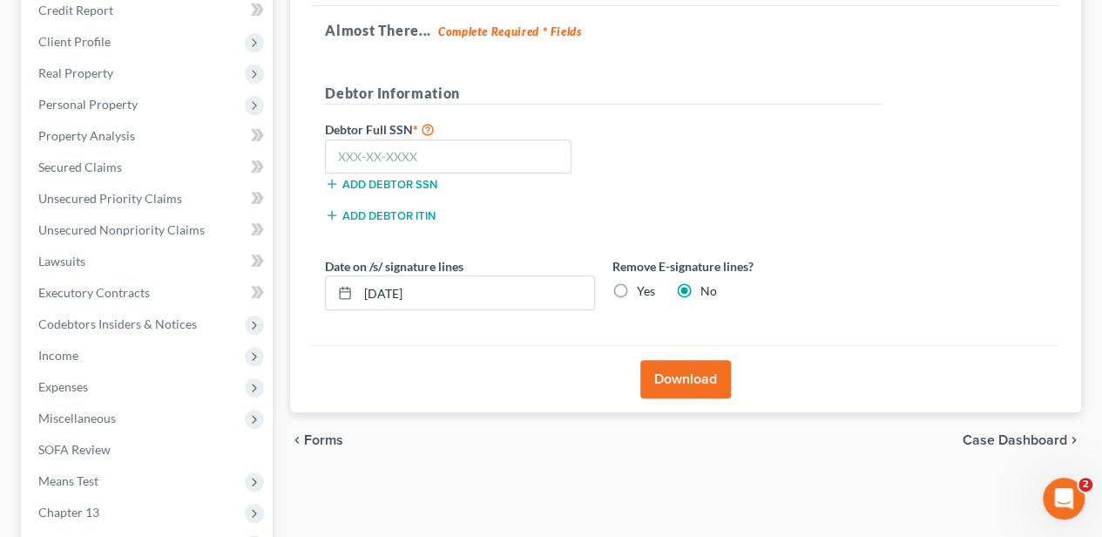
scroll to position [280, 0]
click at [507, 156] on input "text" at bounding box center [448, 157] width 247 height 35
type input "050-74-1886"
click at [697, 382] on button "Download" at bounding box center [685, 380] width 91 height 38
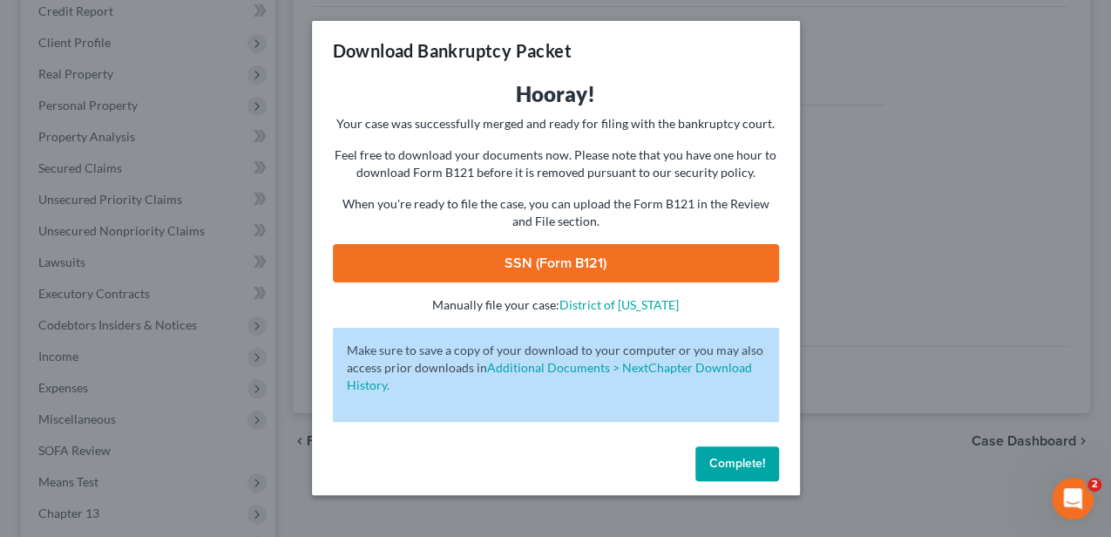
click at [588, 273] on link "SSN (Form B121)" at bounding box center [556, 263] width 446 height 38
drag, startPoint x: 740, startPoint y: 470, endPoint x: 206, endPoint y: 368, distance: 543.8
click at [740, 470] on button "Complete!" at bounding box center [737, 463] width 84 height 35
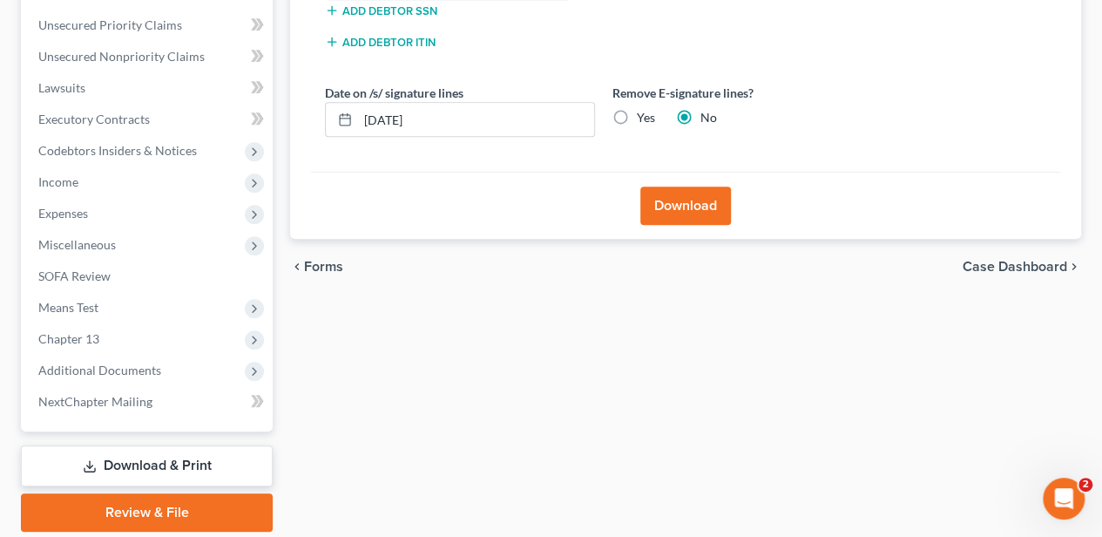
scroll to position [512, 0]
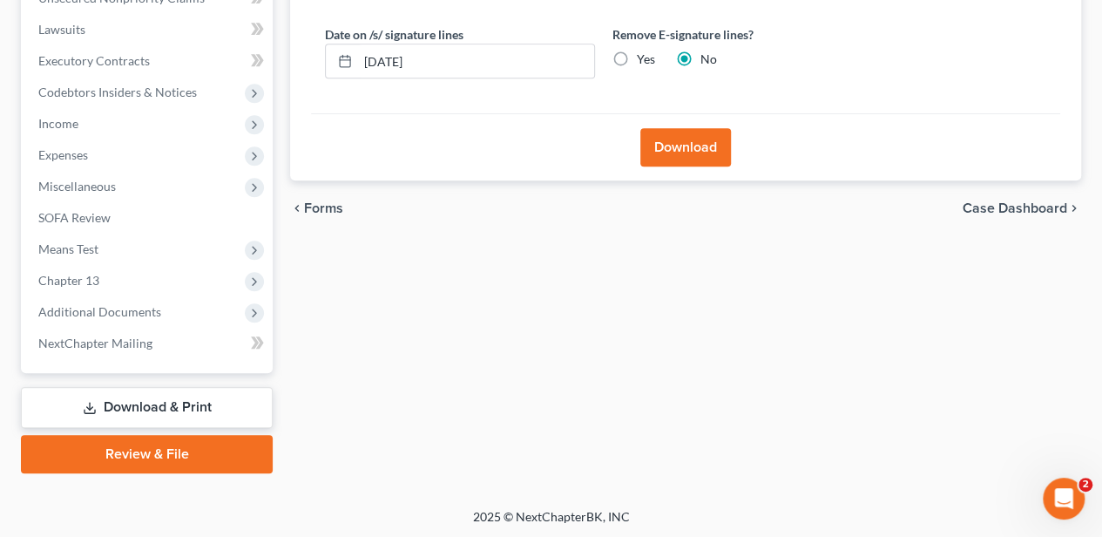
click at [204, 439] on link "Review & File" at bounding box center [147, 454] width 252 height 38
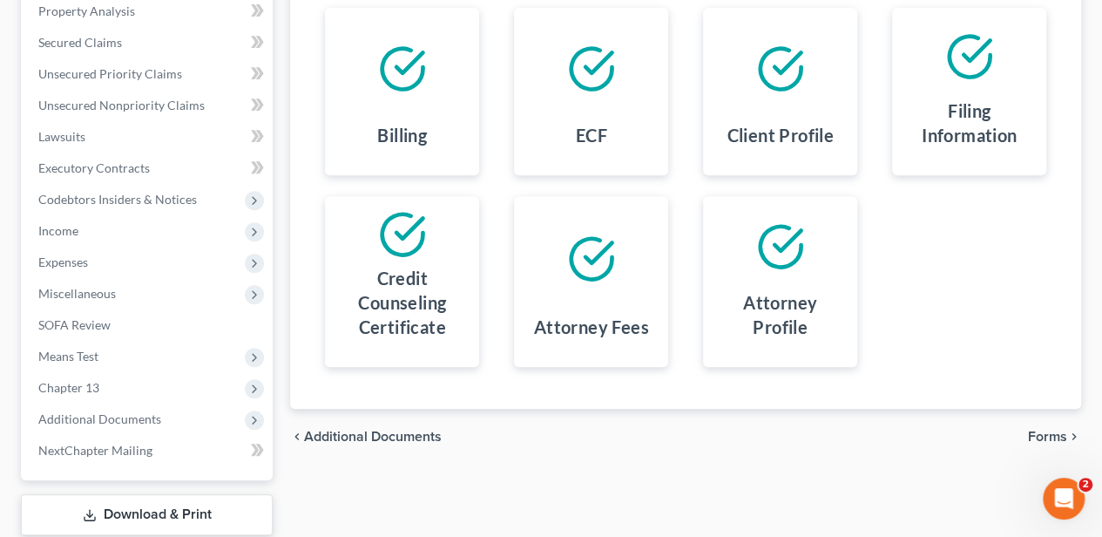
scroll to position [406, 0]
click at [1037, 431] on span "Forms" at bounding box center [1047, 436] width 39 height 14
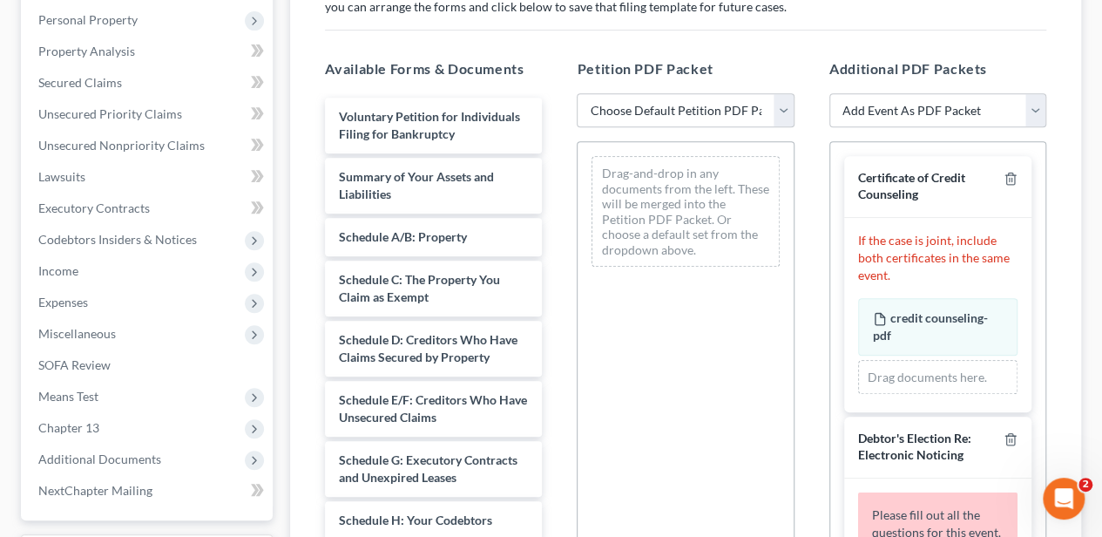
scroll to position [348, 0]
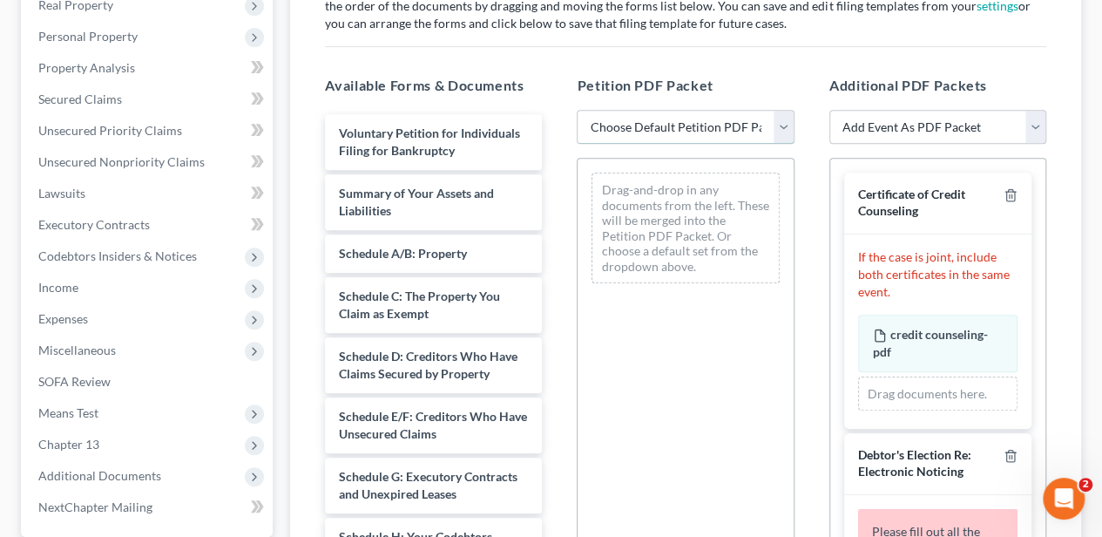
click at [625, 125] on select "Choose Default Petition PDF Packet Complete Bankruptcy Petition (all forms and …" at bounding box center [685, 127] width 217 height 35
select select "1"
click at [577, 110] on select "Choose Default Petition PDF Packet Complete Bankruptcy Petition (all forms and …" at bounding box center [685, 127] width 217 height 35
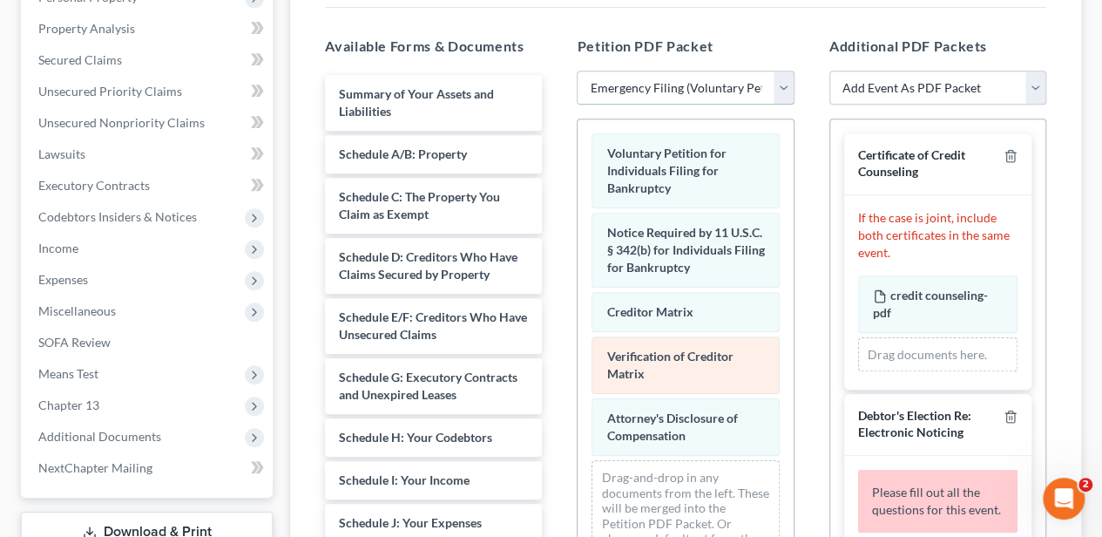
scroll to position [406, 0]
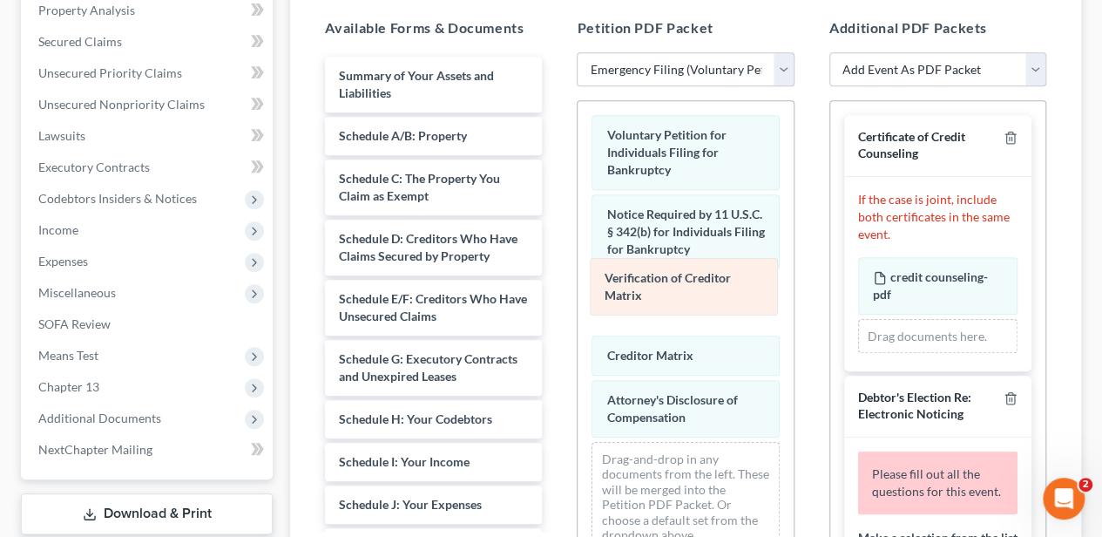
drag, startPoint x: 660, startPoint y: 343, endPoint x: 659, endPoint y: 287, distance: 55.8
click at [659, 287] on div "Verification of Creditor Matrix Voluntary Petition for Individuals Filing for B…" at bounding box center [685, 333] width 215 height 464
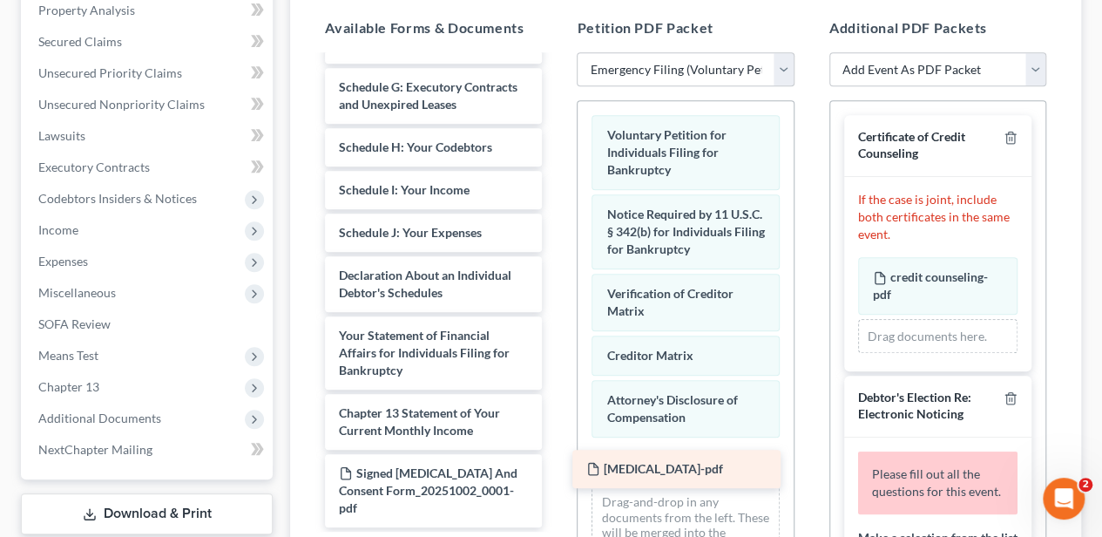
scroll to position [254, 0]
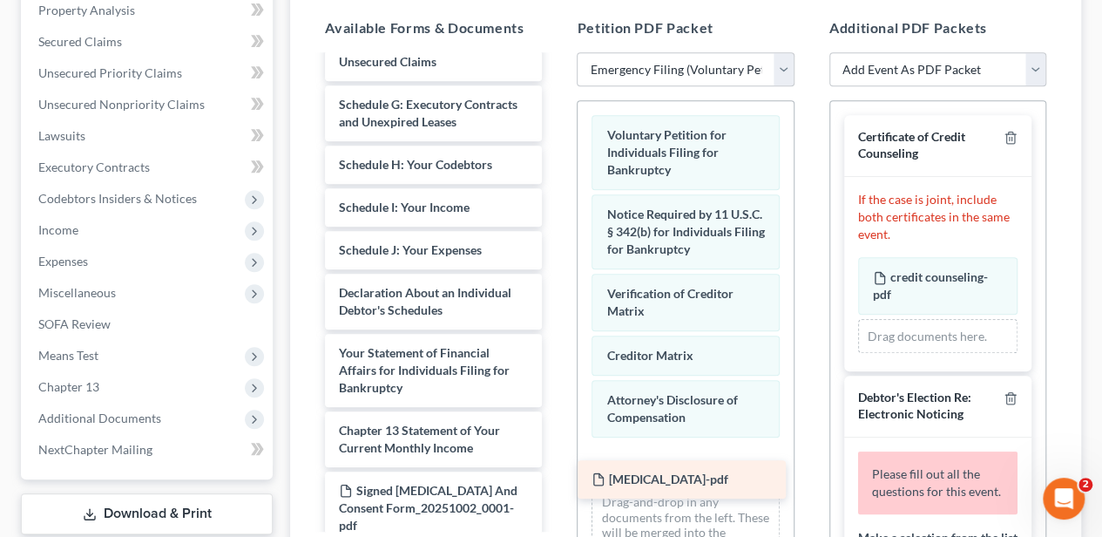
drag, startPoint x: 385, startPoint y: 449, endPoint x: 638, endPoint y: 483, distance: 254.9
click at [556, 483] on div "[MEDICAL_DATA]-pdf Summary of Your Assets and Liabilities Schedule A/B: Propert…" at bounding box center [433, 173] width 245 height 742
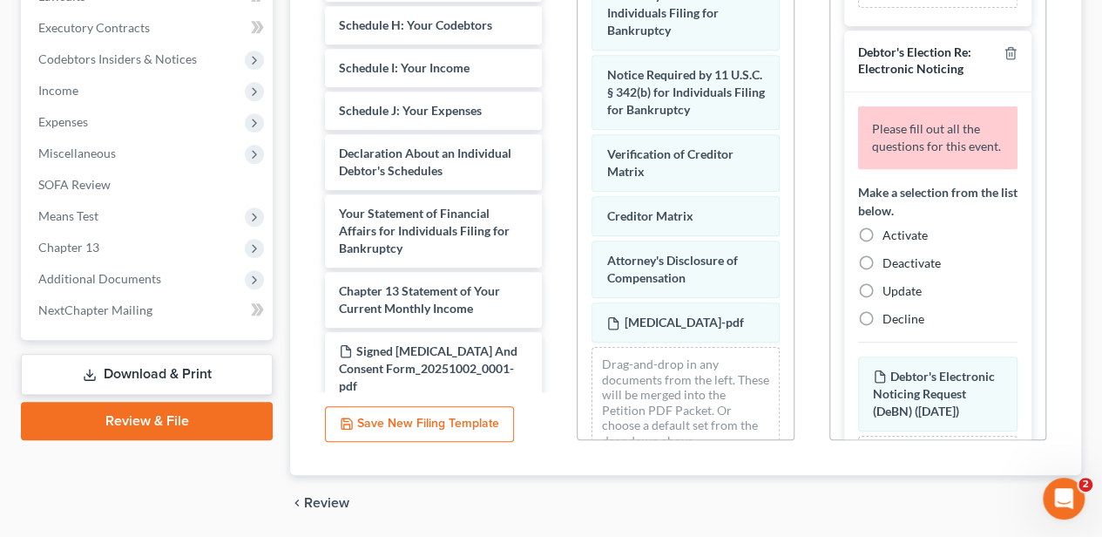
scroll to position [232, 0]
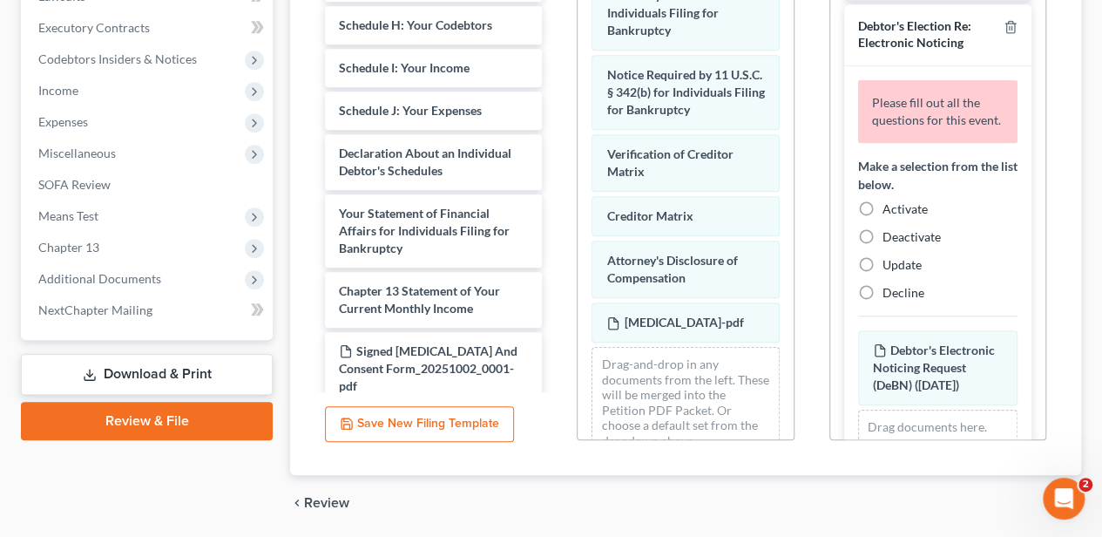
click at [882, 218] on label "Activate" at bounding box center [904, 208] width 45 height 17
click at [889, 212] on input "Activate" at bounding box center [894, 205] width 11 height 11
radio input "true"
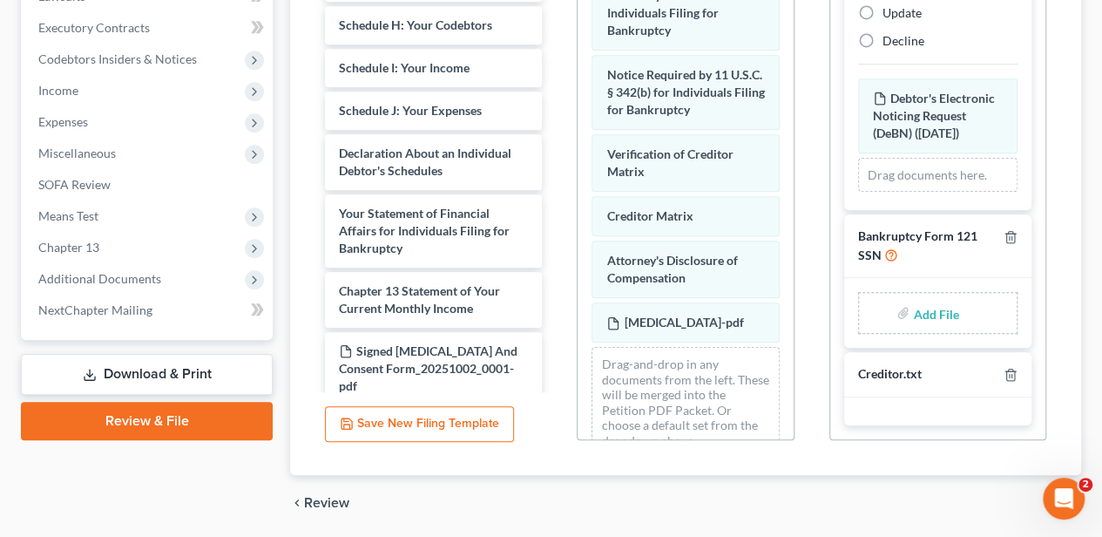
scroll to position [419, 0]
click at [930, 315] on input "file" at bounding box center [934, 312] width 42 height 31
type input "C:\fakepath\statement of ssn.pdf"
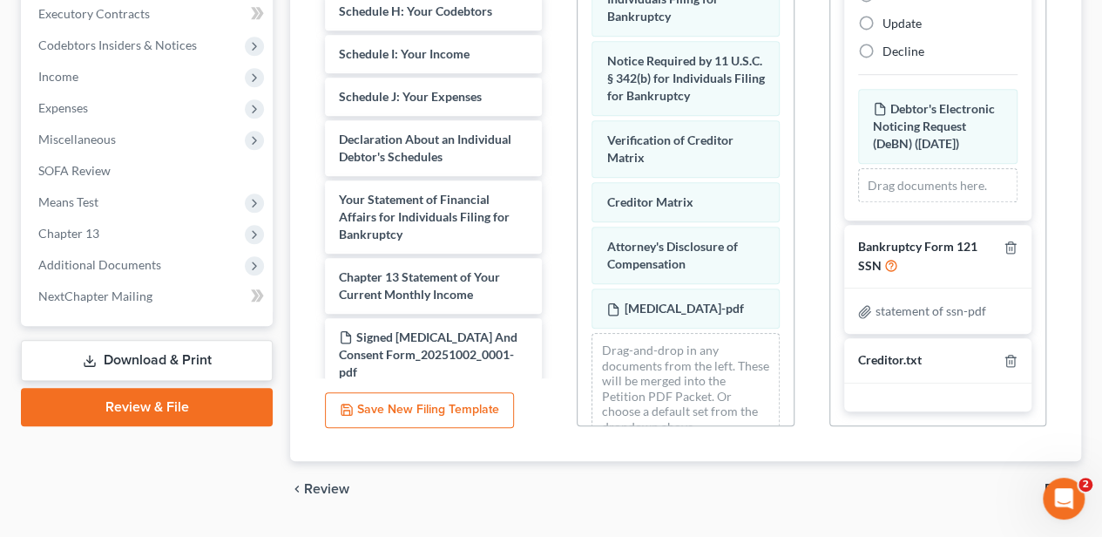
scroll to position [603, 0]
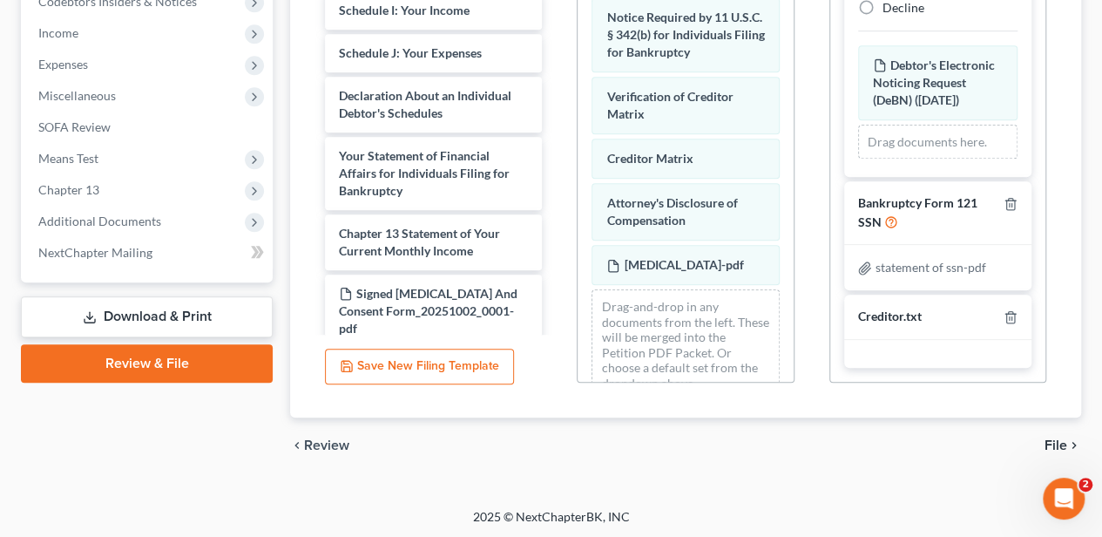
click at [1045, 433] on div "chevron_left Review File chevron_right" at bounding box center [685, 445] width 791 height 56
click at [1045, 438] on span "File" at bounding box center [1055, 445] width 23 height 14
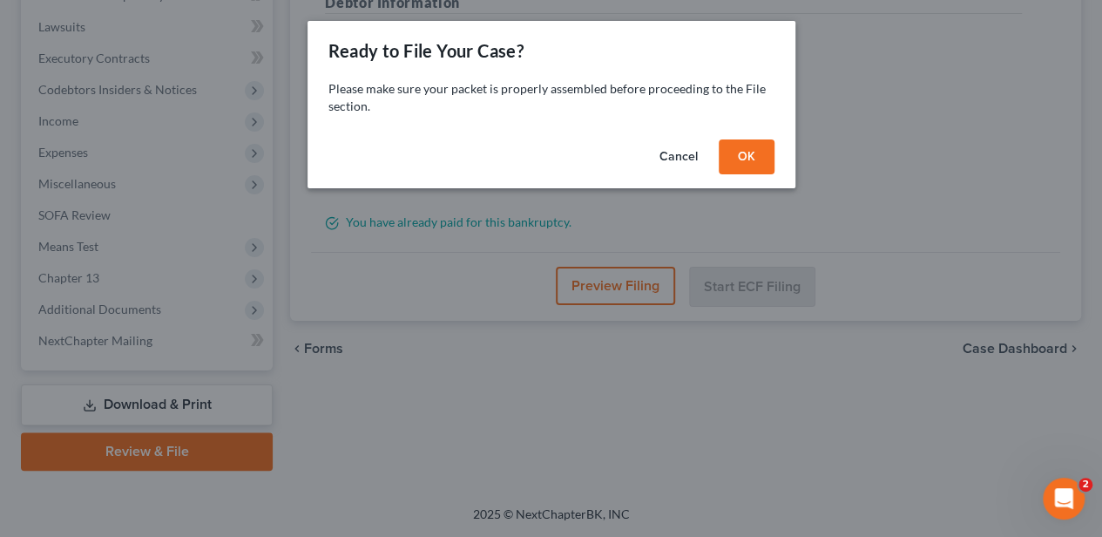
scroll to position [512, 0]
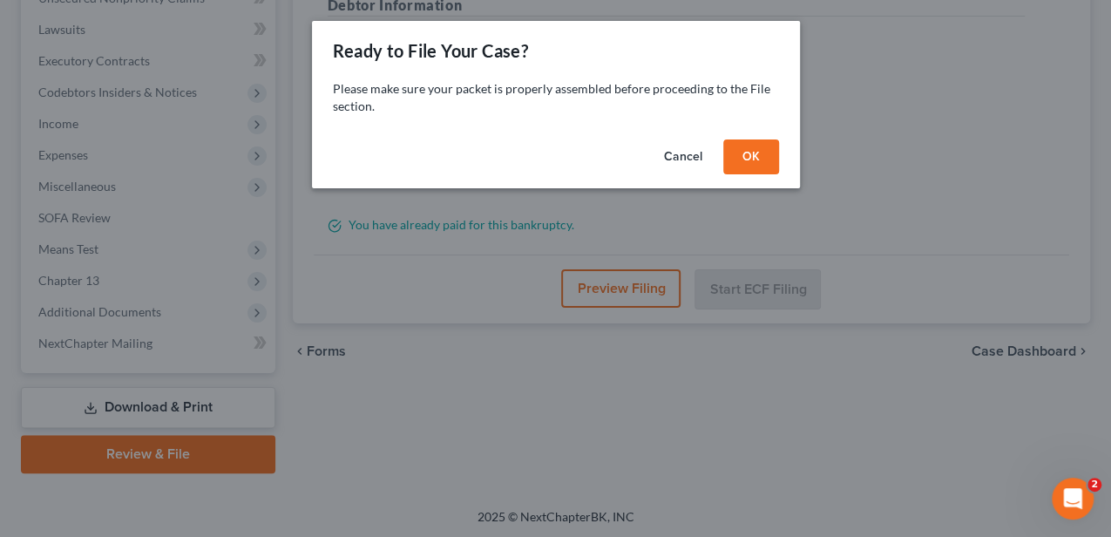
click at [770, 159] on button "OK" at bounding box center [751, 156] width 56 height 35
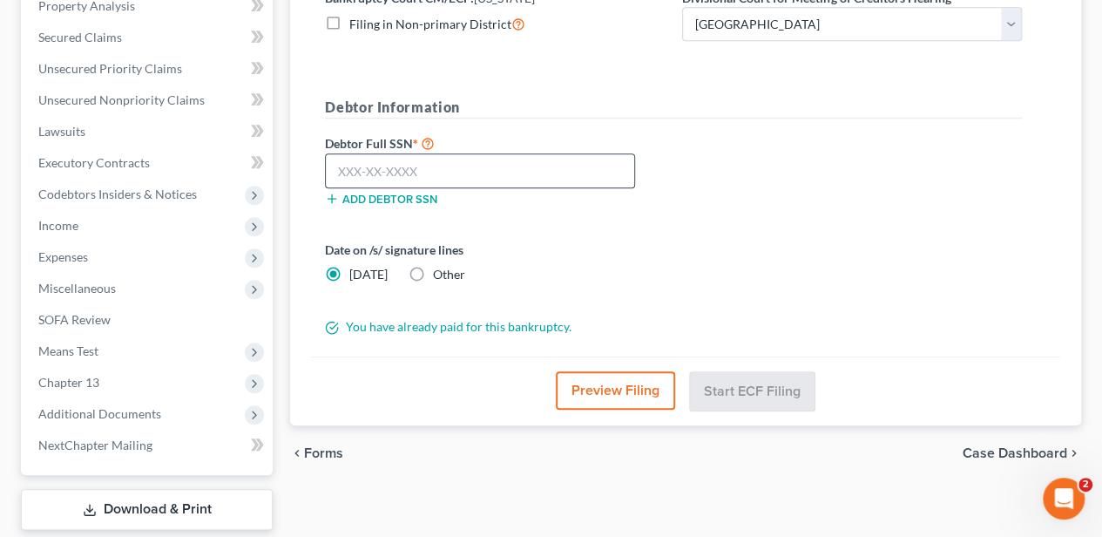
scroll to position [395, 0]
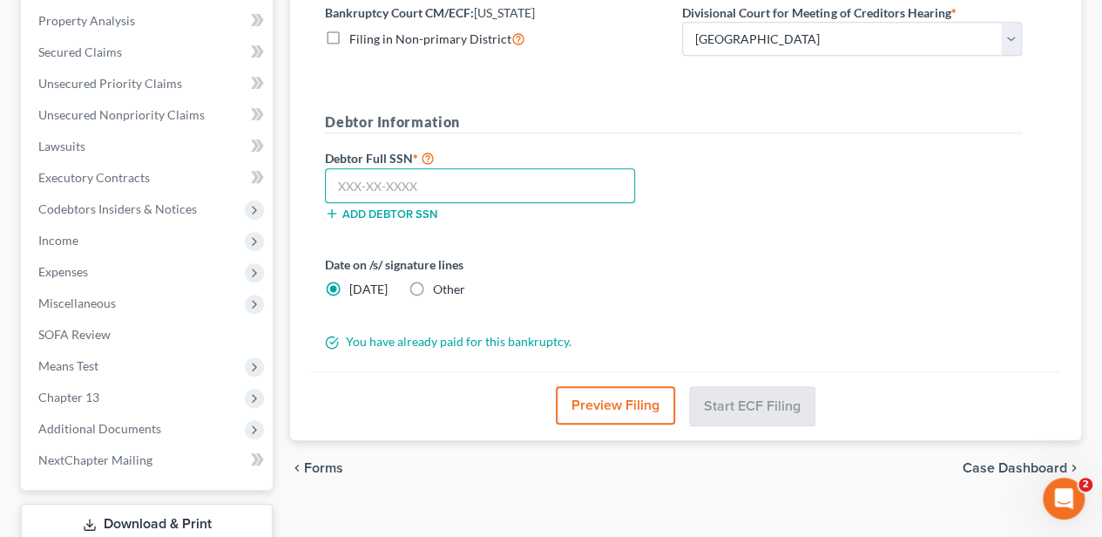
click at [443, 183] on input "text" at bounding box center [480, 185] width 310 height 35
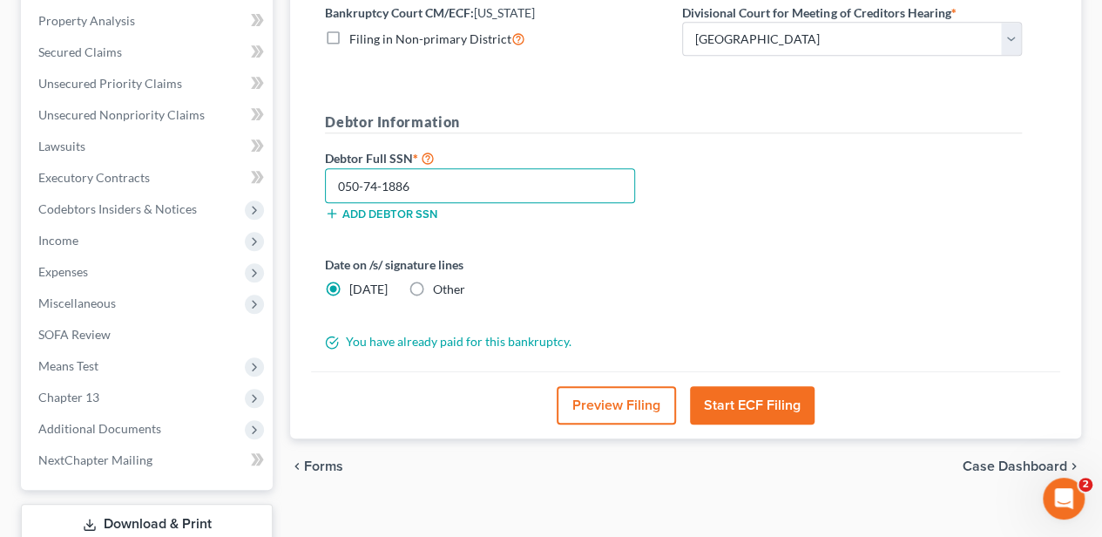
type input "050-74-1886"
click at [820, 474] on div "chevron_left Forms Case Dashboard chevron_right" at bounding box center [685, 466] width 791 height 56
drag, startPoint x: 760, startPoint y: 505, endPoint x: 739, endPoint y: 398, distance: 109.2
click at [760, 505] on div "Review Assemble File Review This court does not allow electronic filing for cas…" at bounding box center [685, 196] width 808 height 787
click at [740, 397] on button "Start ECF Filing" at bounding box center [752, 405] width 125 height 38
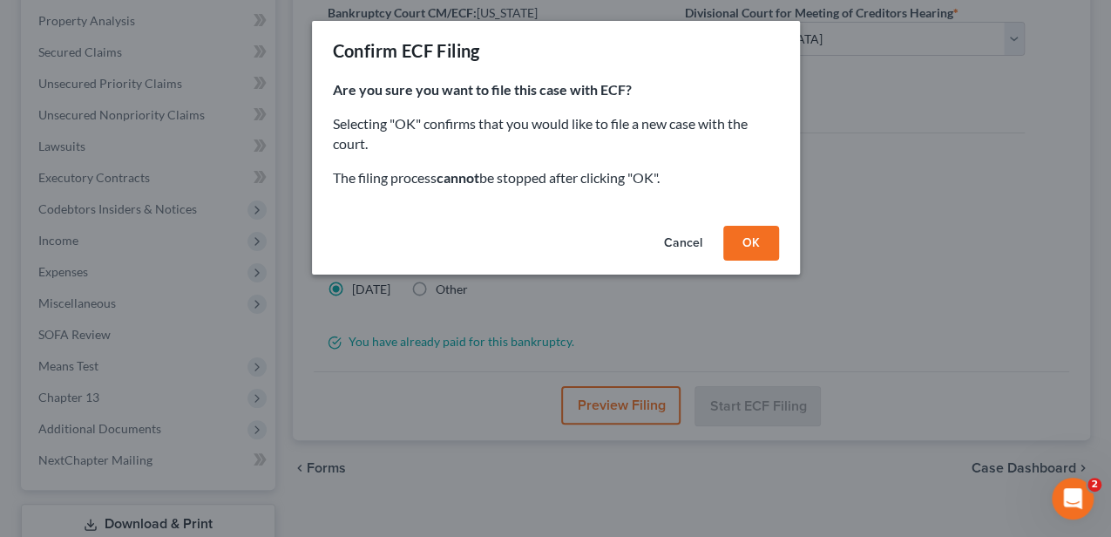
click at [747, 242] on button "OK" at bounding box center [751, 243] width 56 height 35
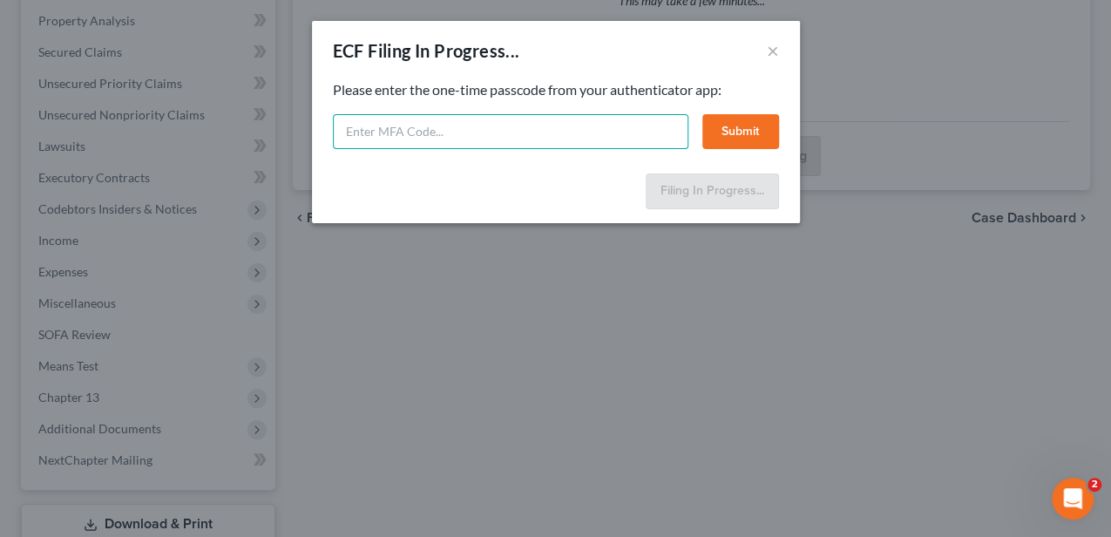
click at [526, 136] on input "text" at bounding box center [510, 131] width 355 height 35
type input "350147"
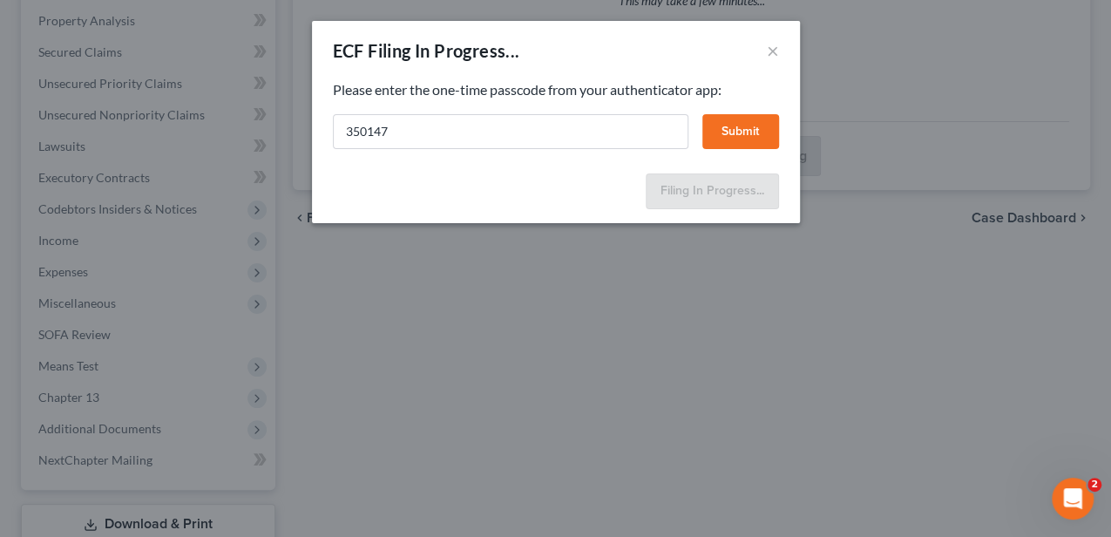
click at [753, 124] on button "Submit" at bounding box center [740, 131] width 77 height 35
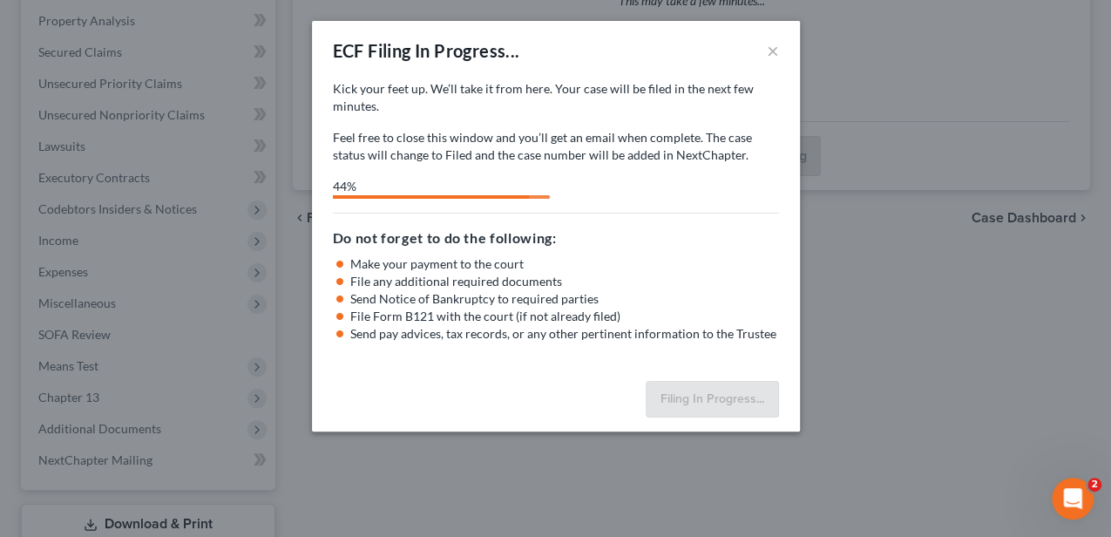
select select "0"
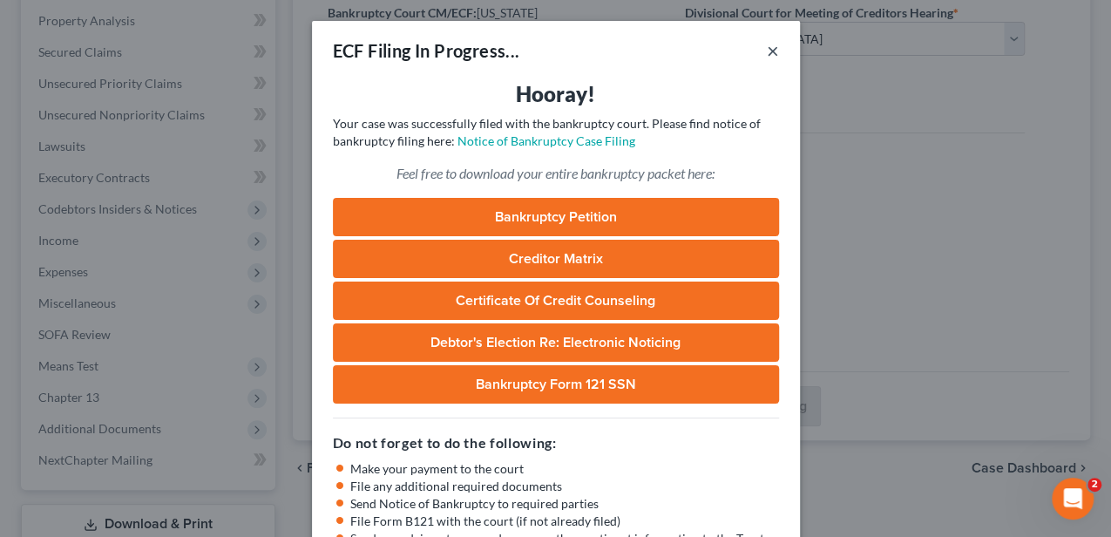
click at [767, 51] on button "×" at bounding box center [773, 50] width 12 height 21
